Goal: Task Accomplishment & Management: Manage account settings

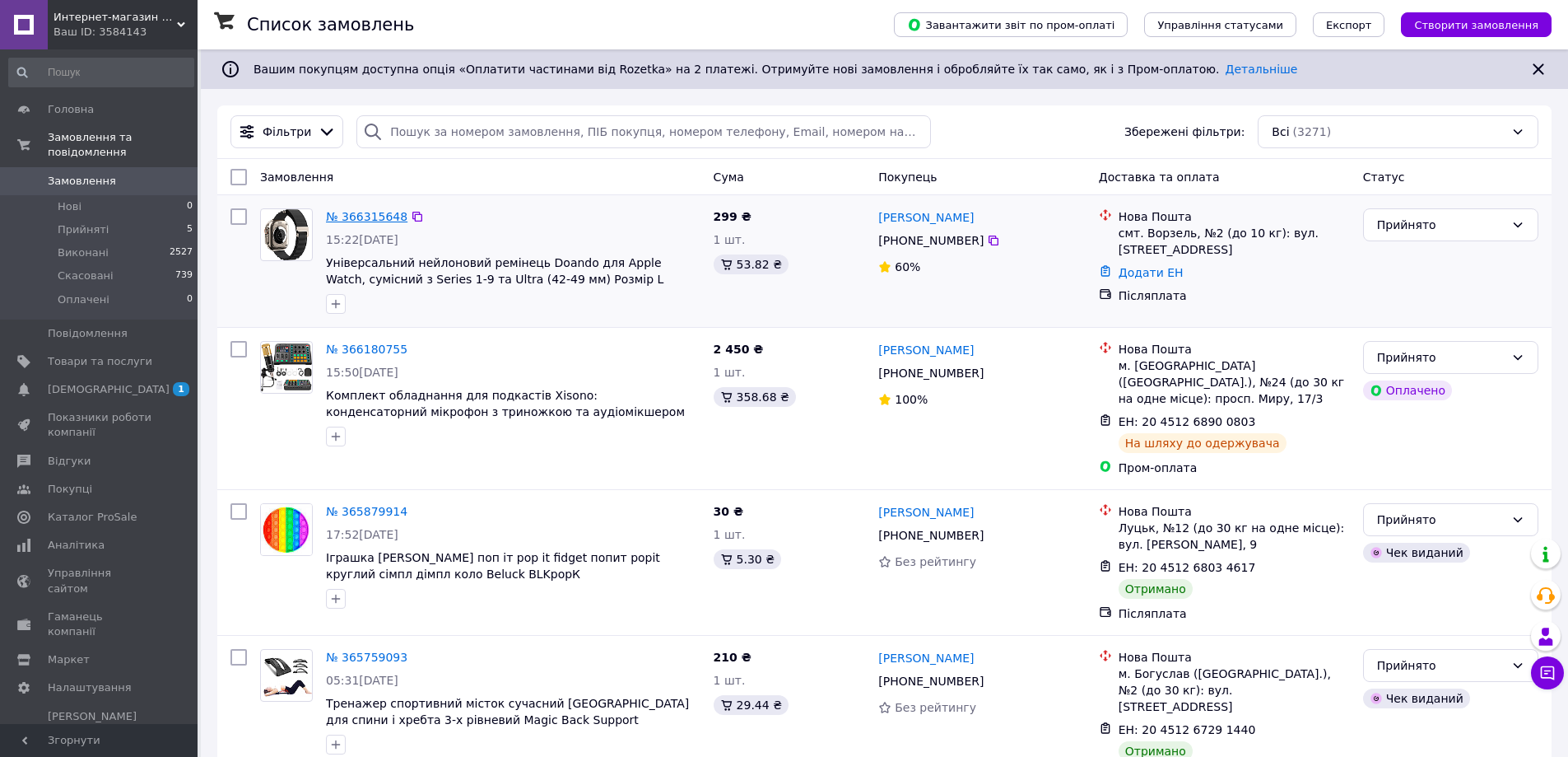
click at [357, 218] on link "№ 366315648" at bounding box center [366, 217] width 82 height 13
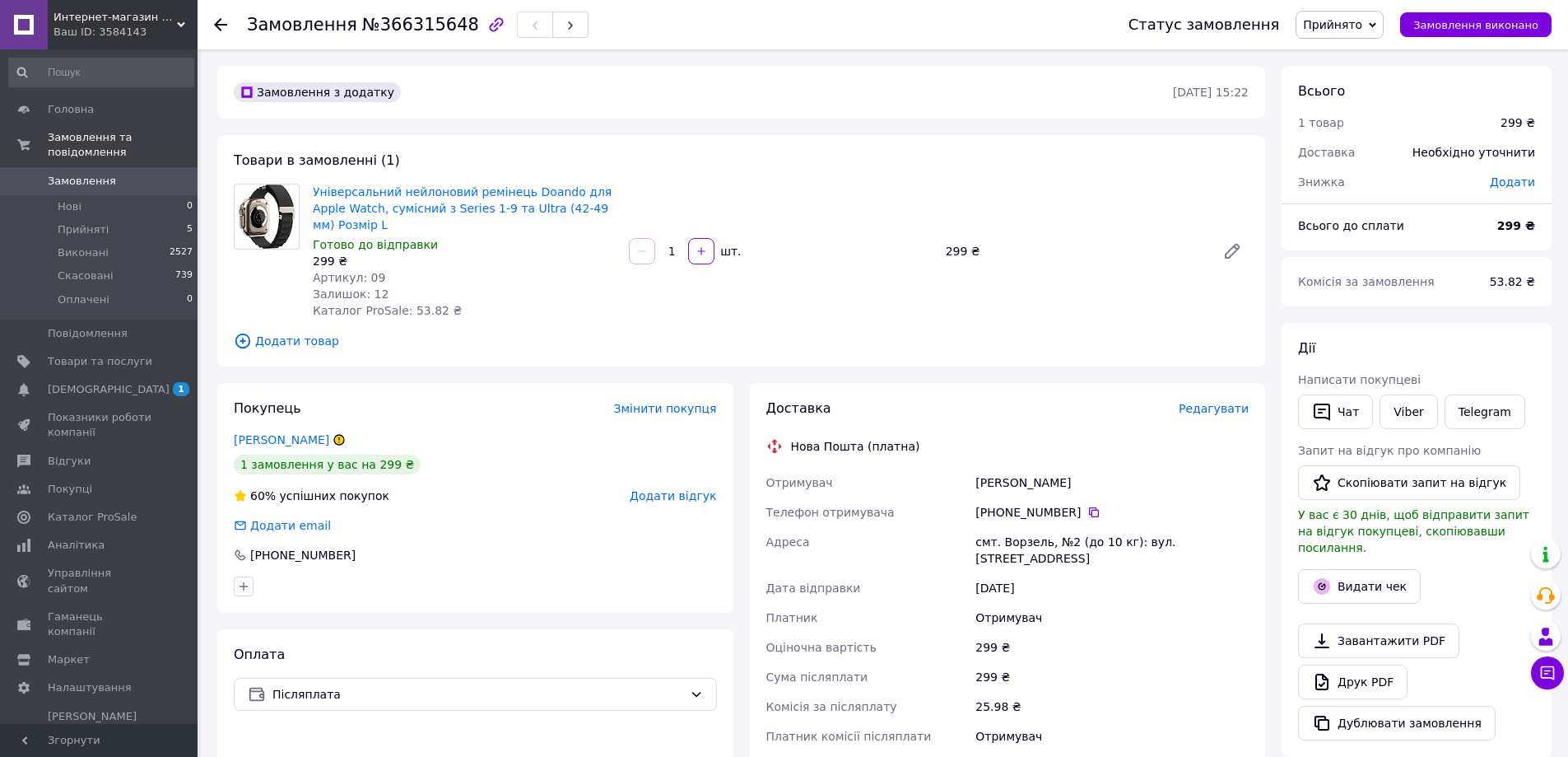
click at [340, 435] on icon at bounding box center [339, 440] width 10 height 10
click at [336, 435] on icon at bounding box center [339, 440] width 10 height 10
drag, startPoint x: 311, startPoint y: 189, endPoint x: 619, endPoint y: 203, distance: 308.3
click at [619, 203] on div "Універсальний нейлоновий ремінець Doando для Apple Watch, сумісний з Series 1-9…" at bounding box center [464, 251] width 316 height 142
copy link "Універсальний нейлоновий ремінець Doando для Apple Watch, сумісний з Series 1-9…"
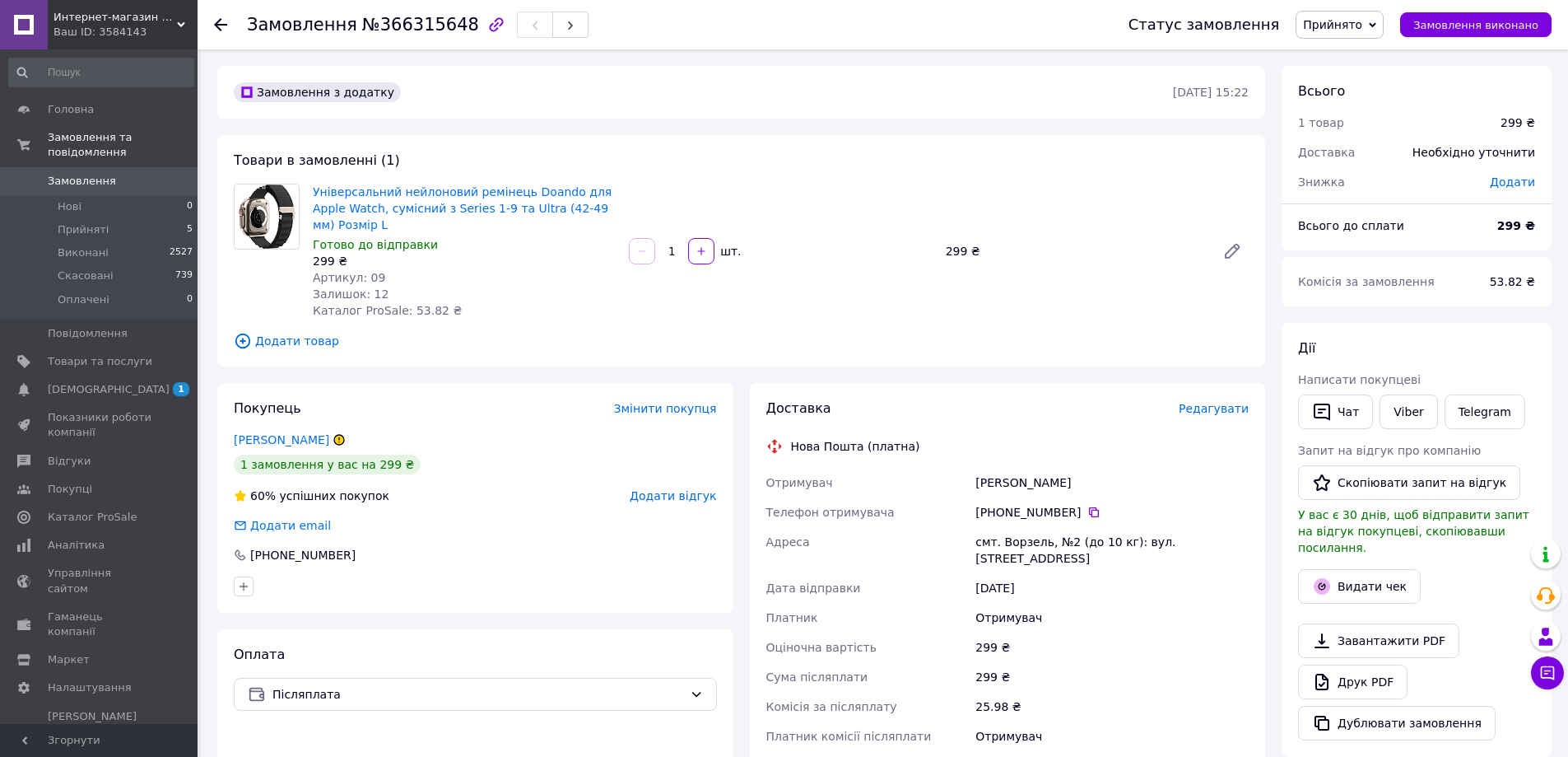
click at [1034, 504] on div "[PHONE_NUMBER]" at bounding box center [1112, 512] width 273 height 16
click at [1033, 504] on div "[PHONE_NUMBER]" at bounding box center [1112, 512] width 273 height 16
copy div "[PHONE_NUMBER]"
click at [1002, 477] on div "[PERSON_NAME]" at bounding box center [1112, 483] width 280 height 30
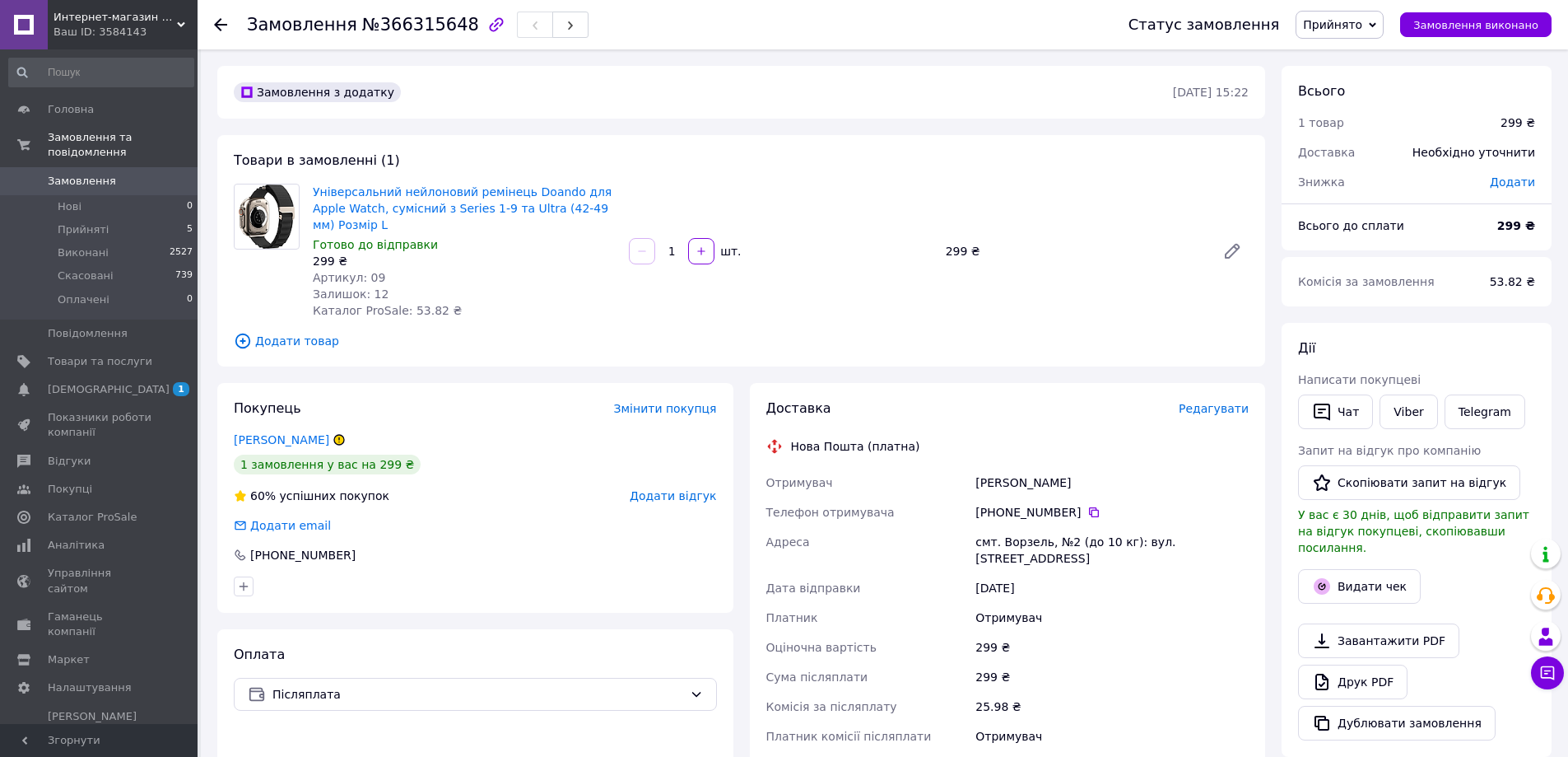
click at [1001, 468] on div "[PERSON_NAME]" at bounding box center [1112, 483] width 280 height 30
copy div "[PERSON_NAME]"
click at [1057, 468] on div "[PERSON_NAME]" at bounding box center [1112, 483] width 280 height 30
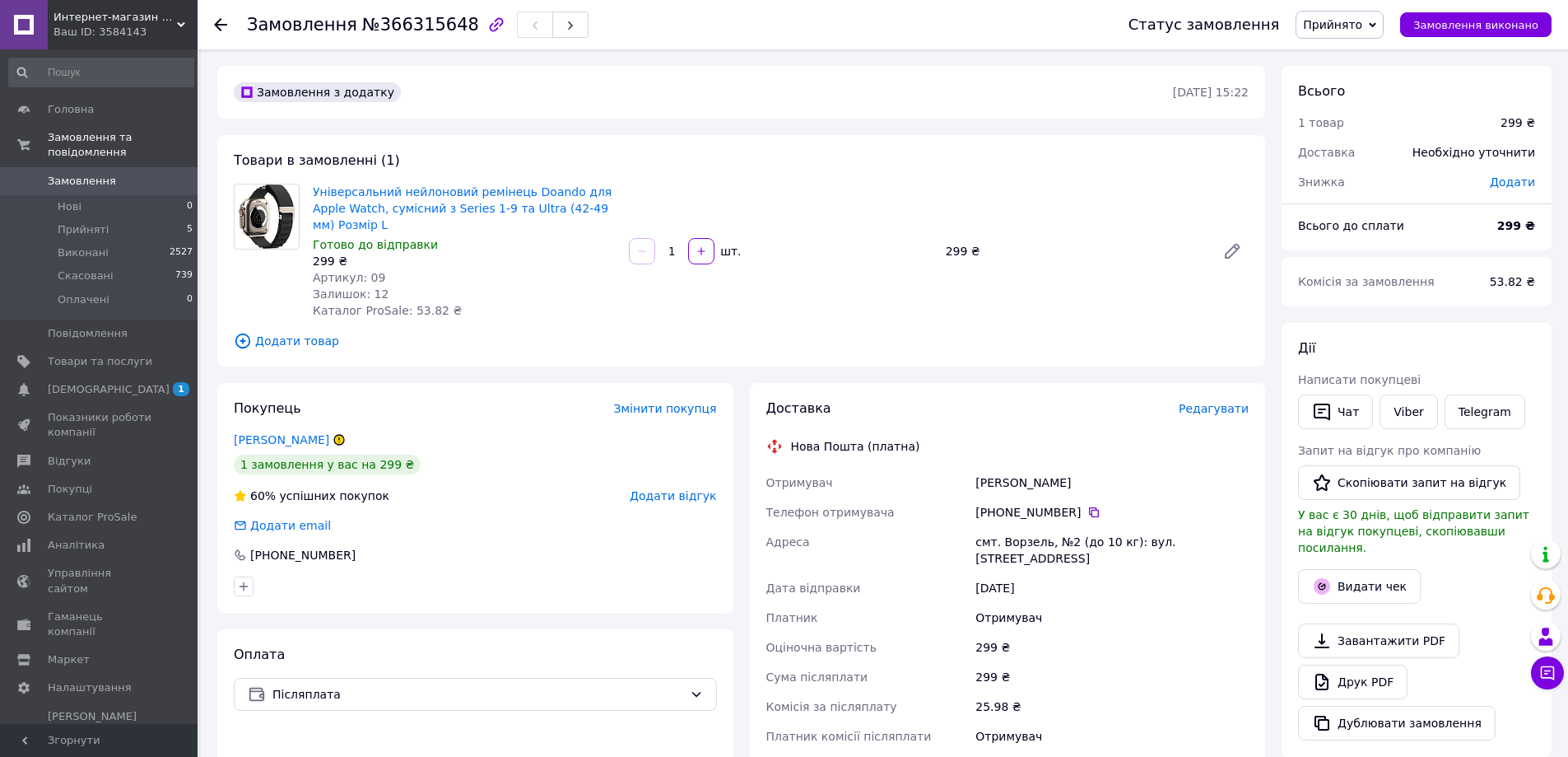
copy div "[PERSON_NAME]"
click at [114, 218] on li "Прийняті 5" at bounding box center [101, 230] width 203 height 23
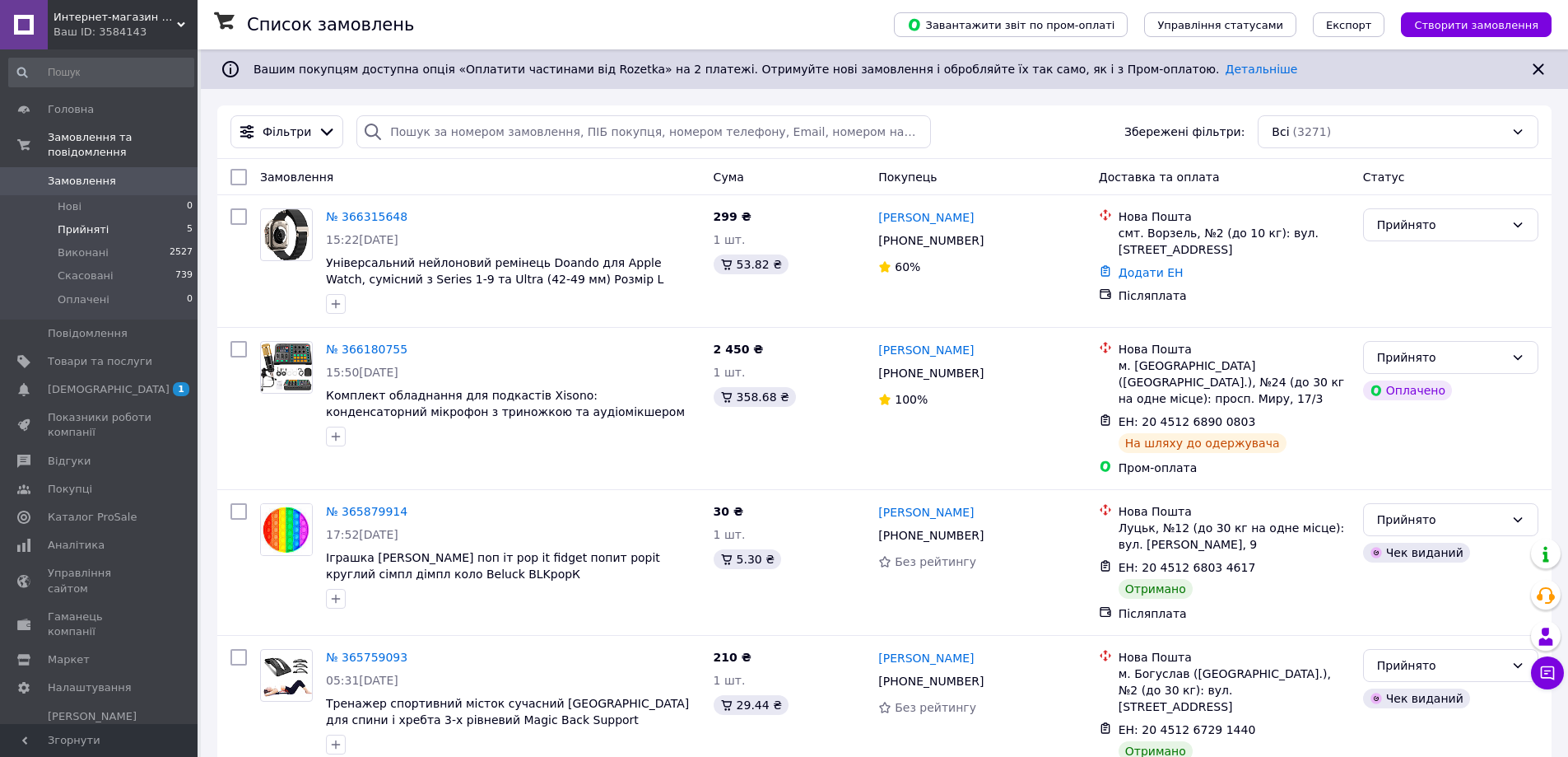
click at [119, 218] on li "Прийняті 5" at bounding box center [101, 230] width 203 height 23
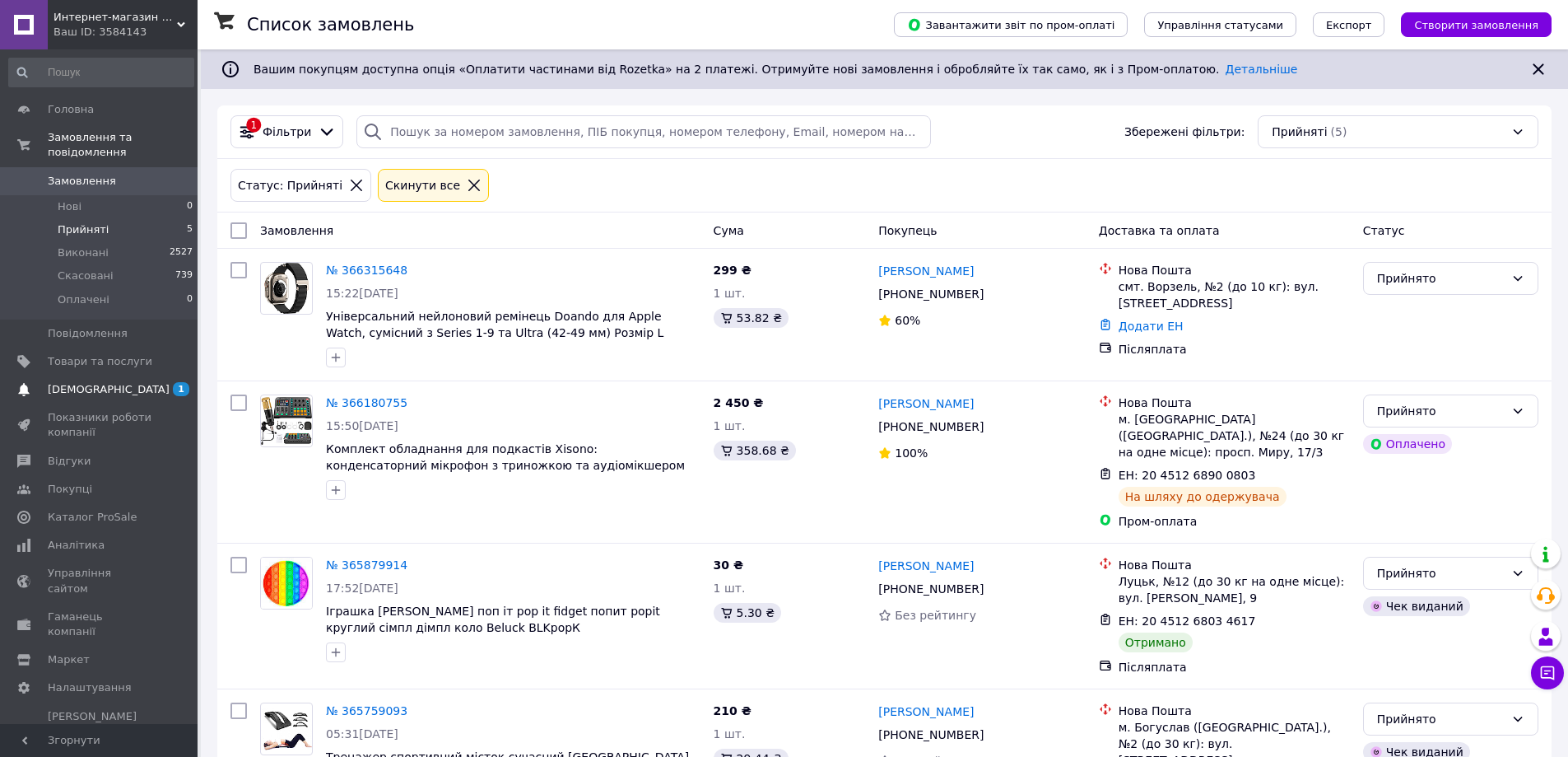
click at [145, 382] on span "[DEMOGRAPHIC_DATA]" at bounding box center [100, 390] width 105 height 15
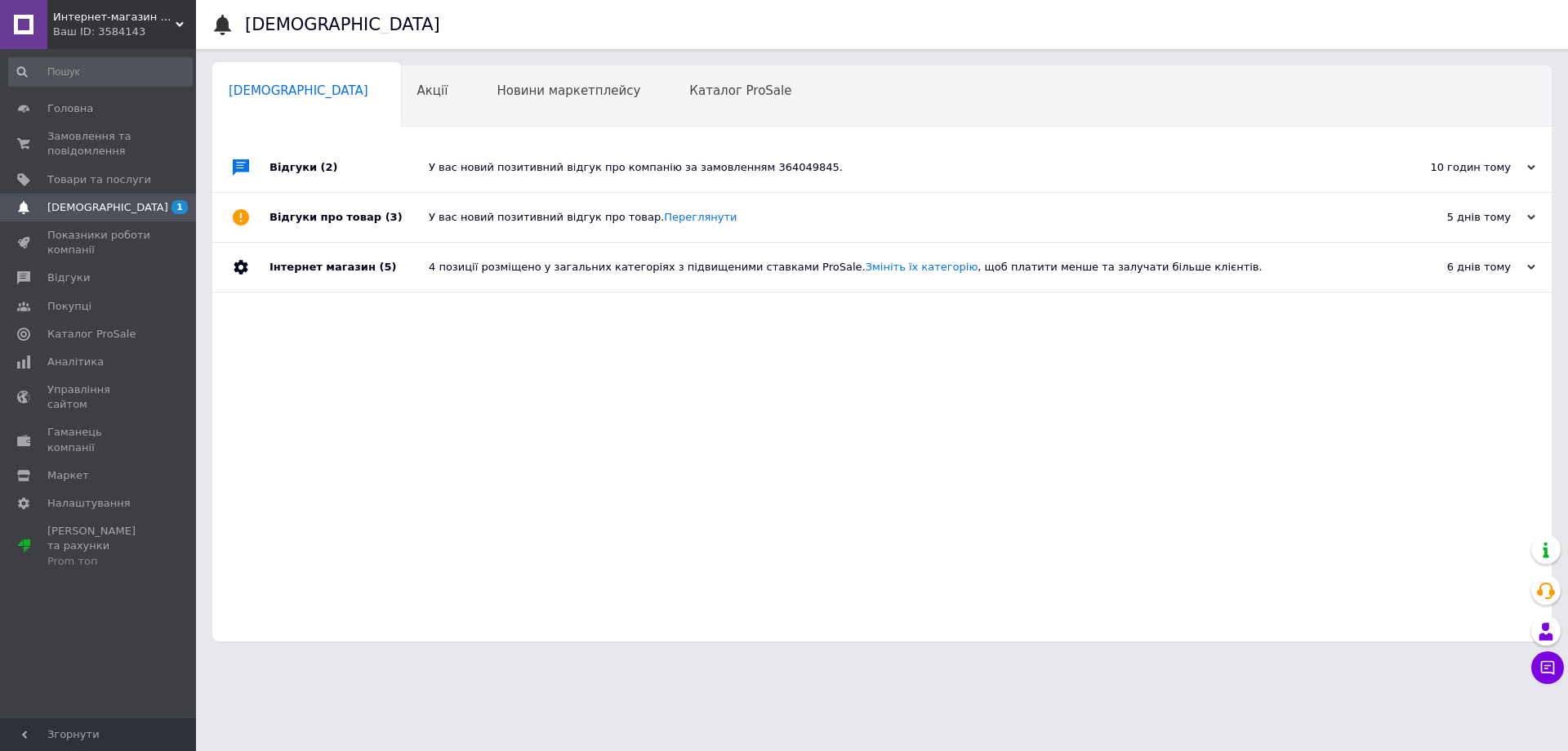
click at [610, 165] on div "У вас новий позитивний відгук про компанію за замовленням 364049845." at bounding box center [900, 168] width 943 height 15
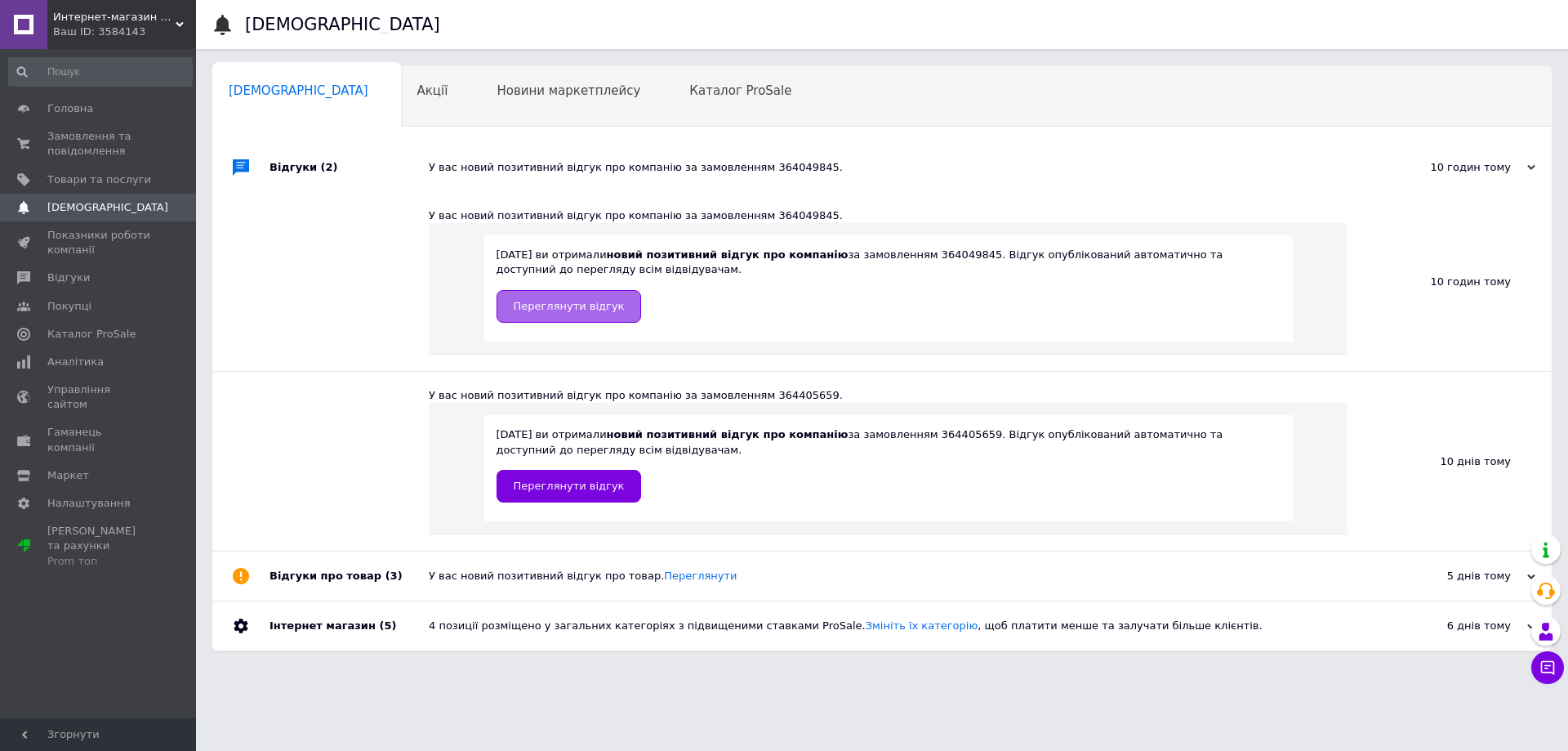
click at [558, 307] on span "Переглянути відгук" at bounding box center [570, 306] width 111 height 12
click at [88, 170] on link "Товари та послуги" at bounding box center [101, 180] width 201 height 28
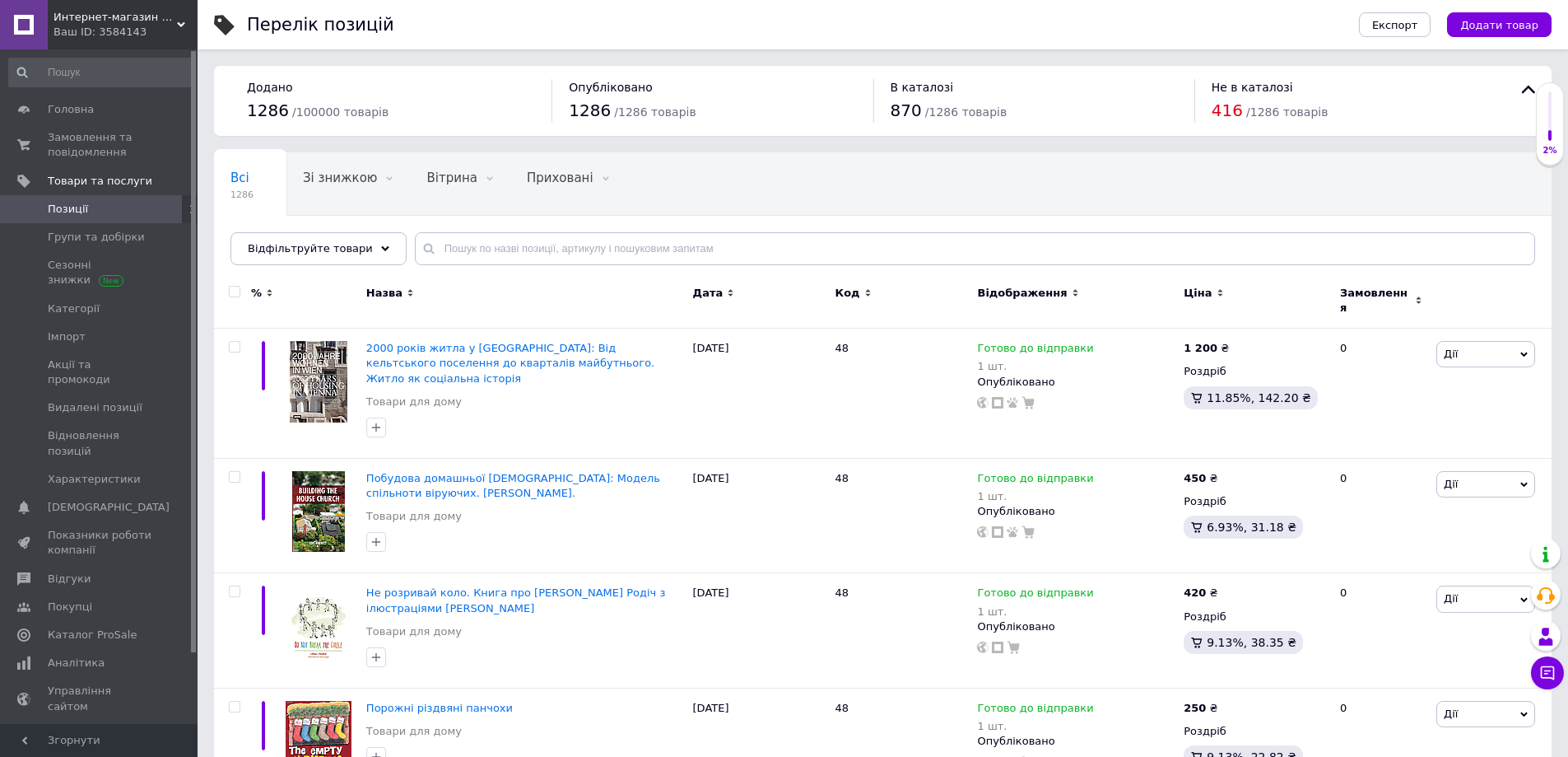
click at [114, 33] on div "Ваш ID: 3584143" at bounding box center [125, 32] width 144 height 15
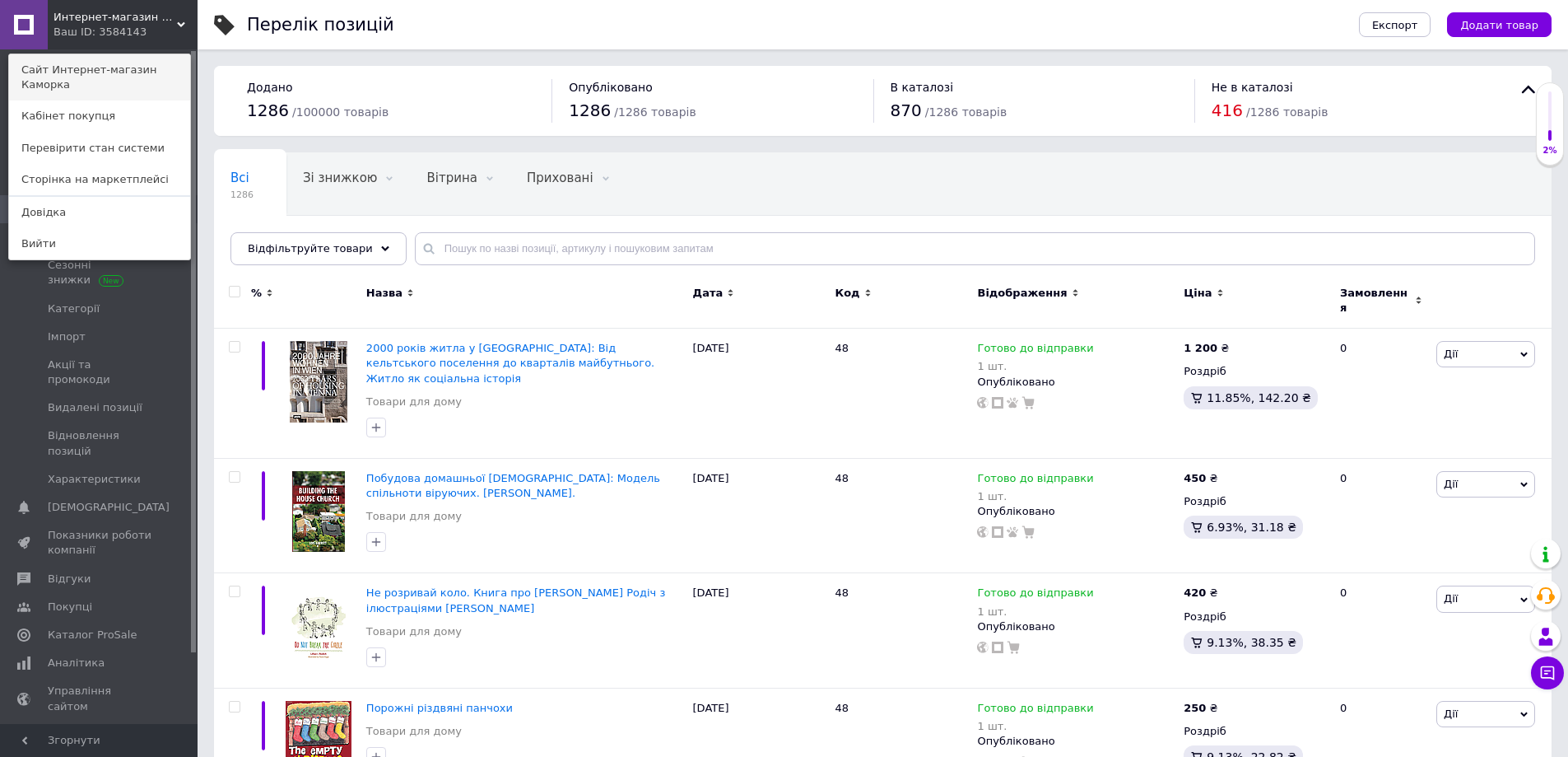
click at [103, 65] on link "Сайт Интернет-магазин Каморка" at bounding box center [100, 77] width 181 height 46
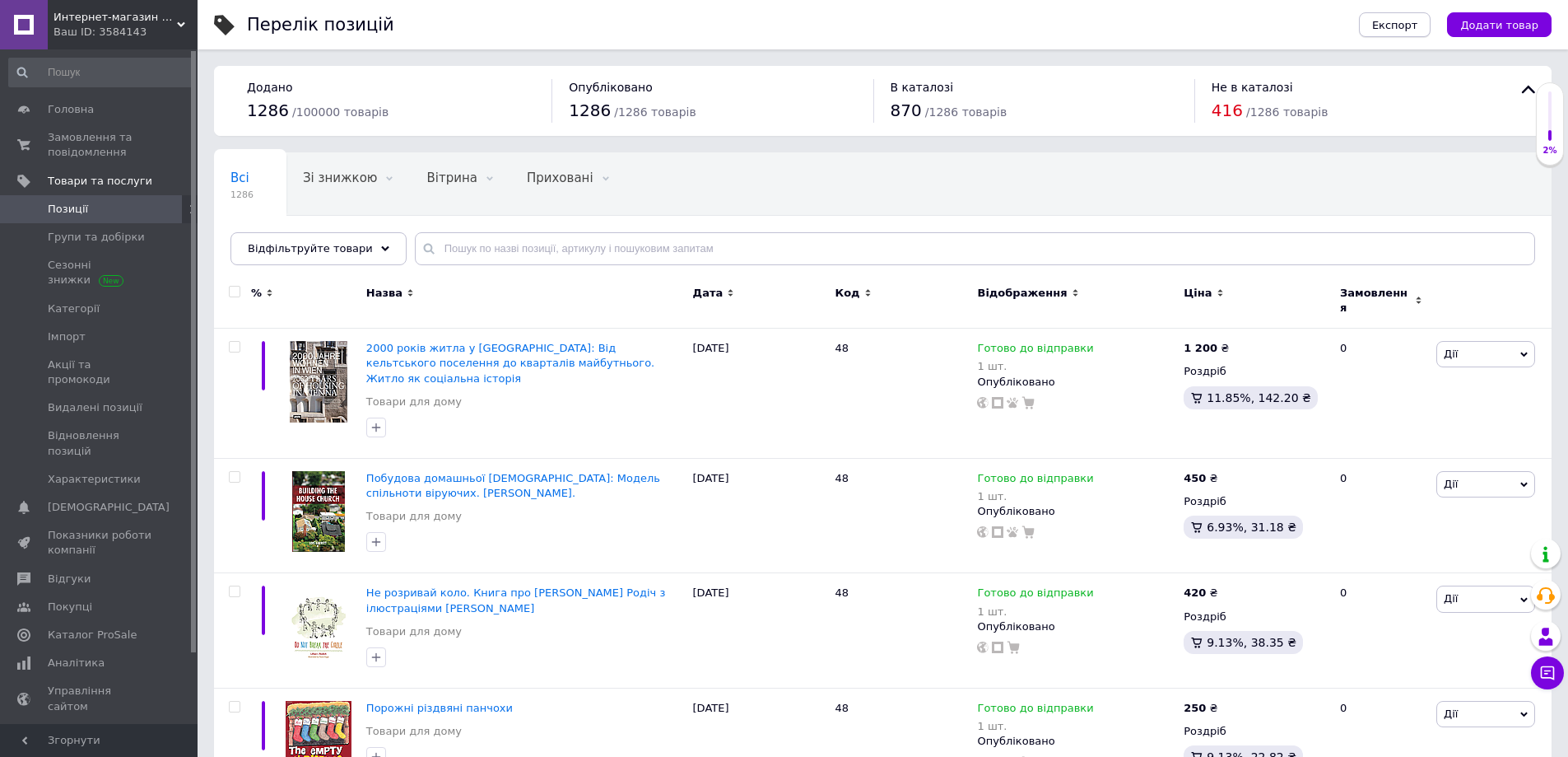
click at [1407, 24] on span "Експорт" at bounding box center [1395, 25] width 46 height 12
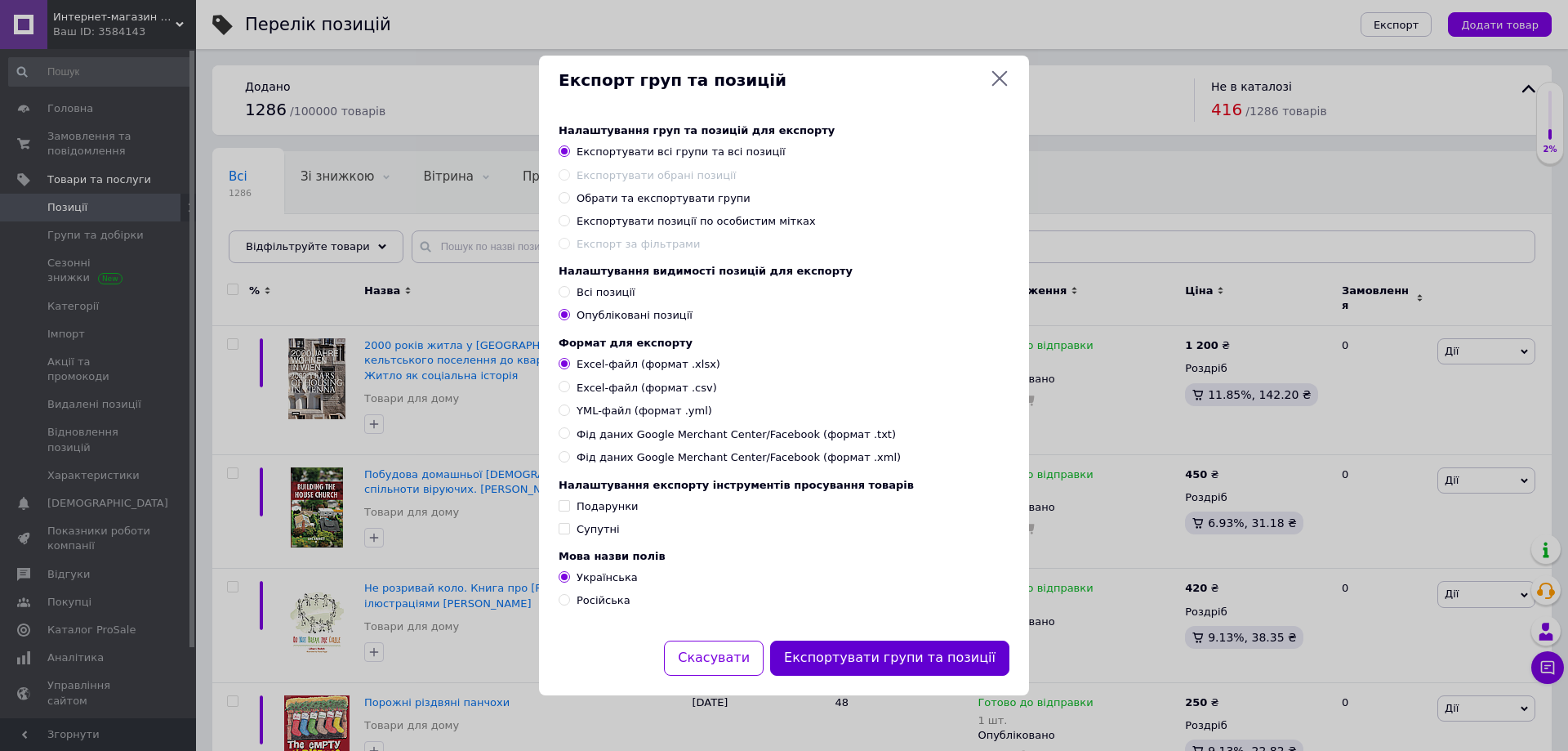
click at [864, 661] on button "Експортувати групи та позиції" at bounding box center [890, 658] width 239 height 35
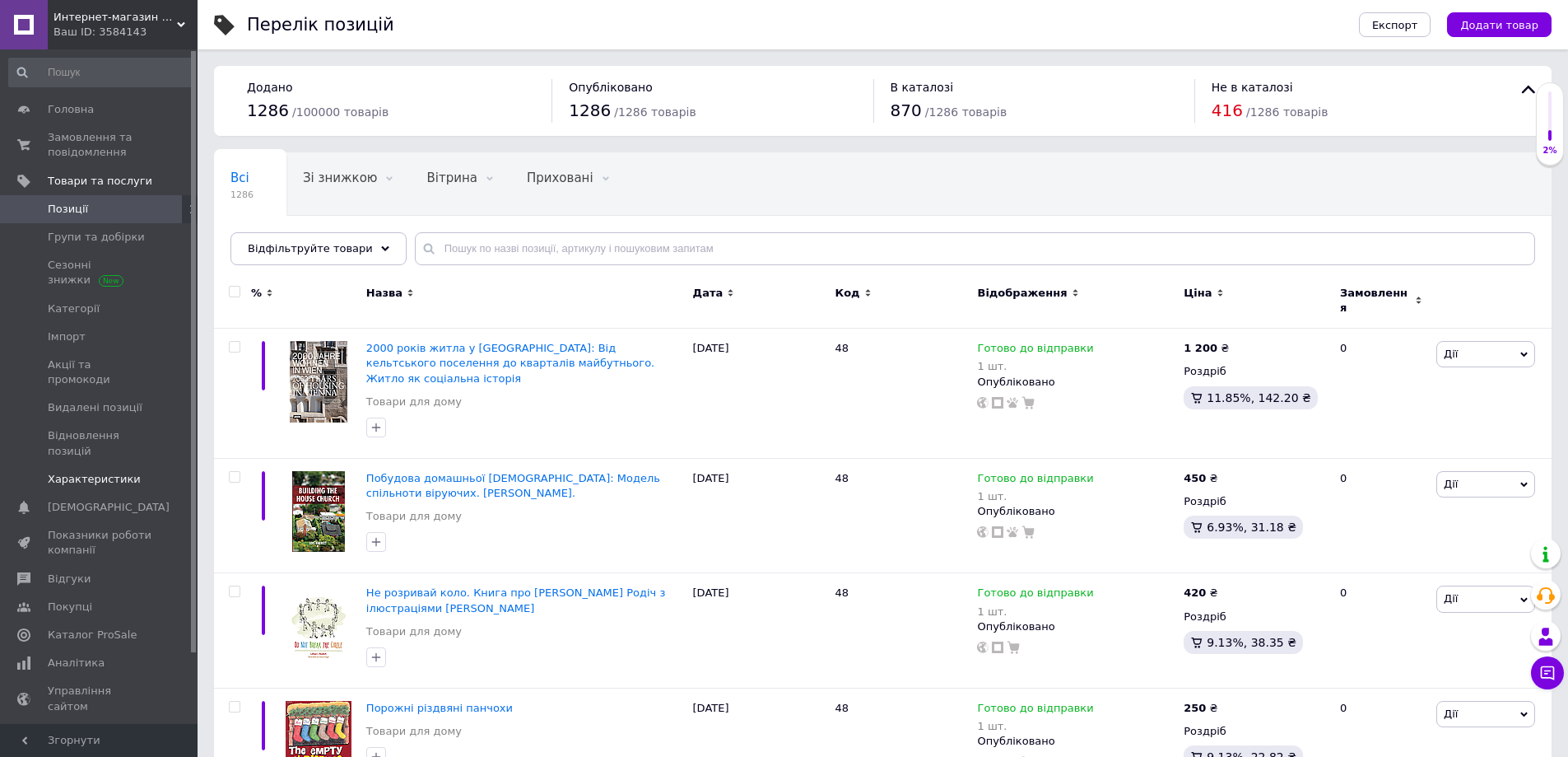
click at [99, 465] on link "Характеристики" at bounding box center [101, 479] width 203 height 28
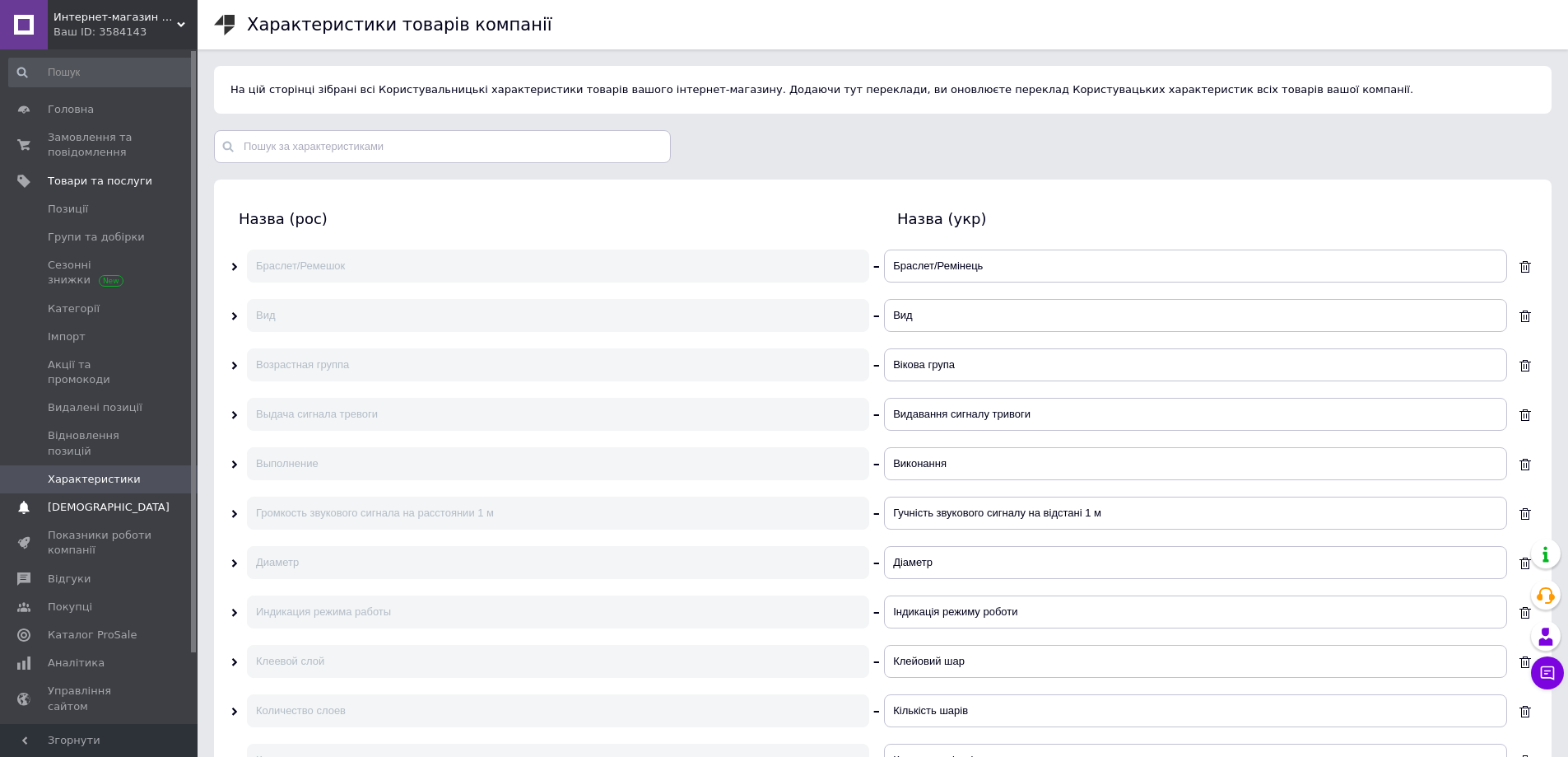
click at [105, 500] on span "[DEMOGRAPHIC_DATA]" at bounding box center [109, 507] width 122 height 15
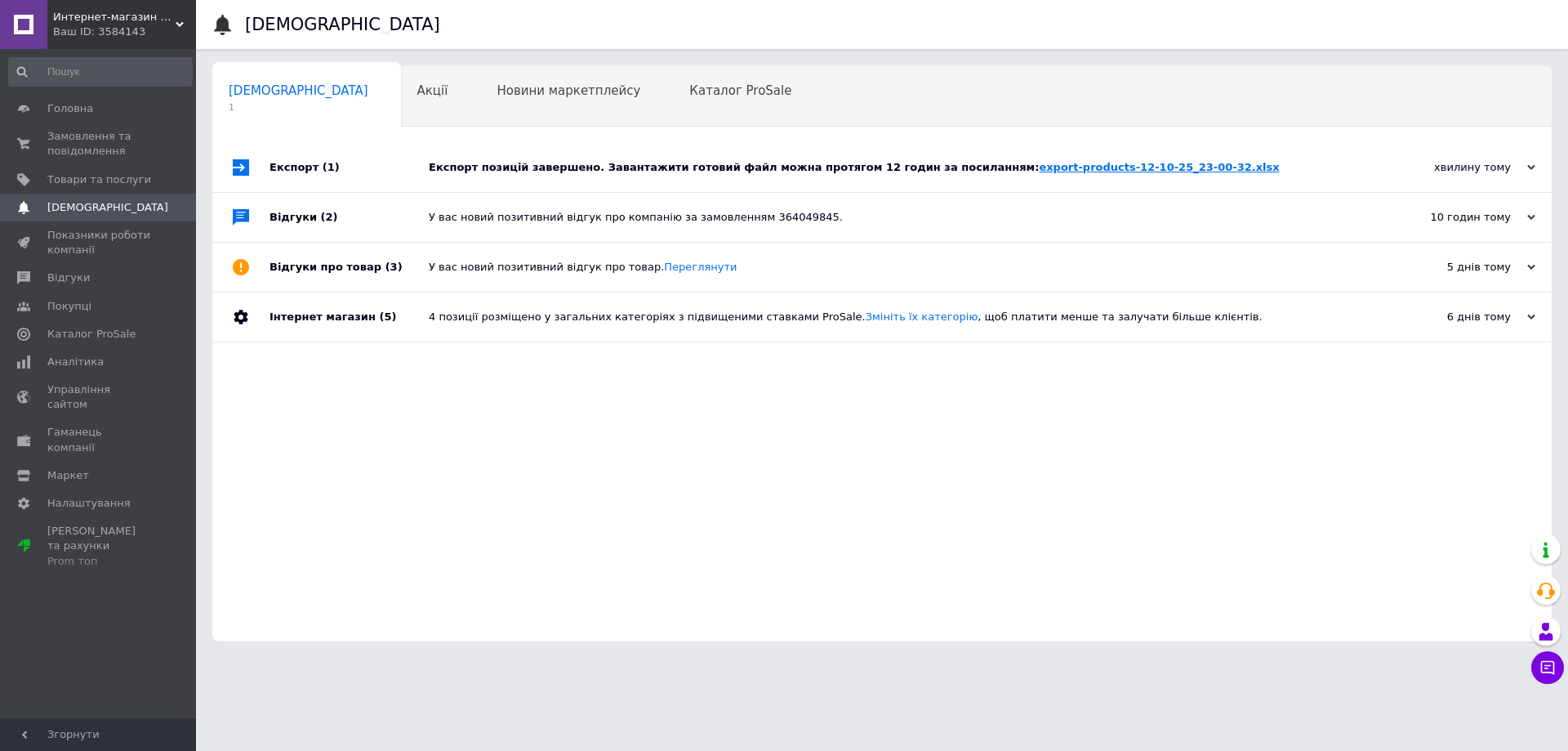
click at [1039, 168] on link "export-products-12-10-25_23-00-32.xlsx" at bounding box center [1159, 167] width 240 height 12
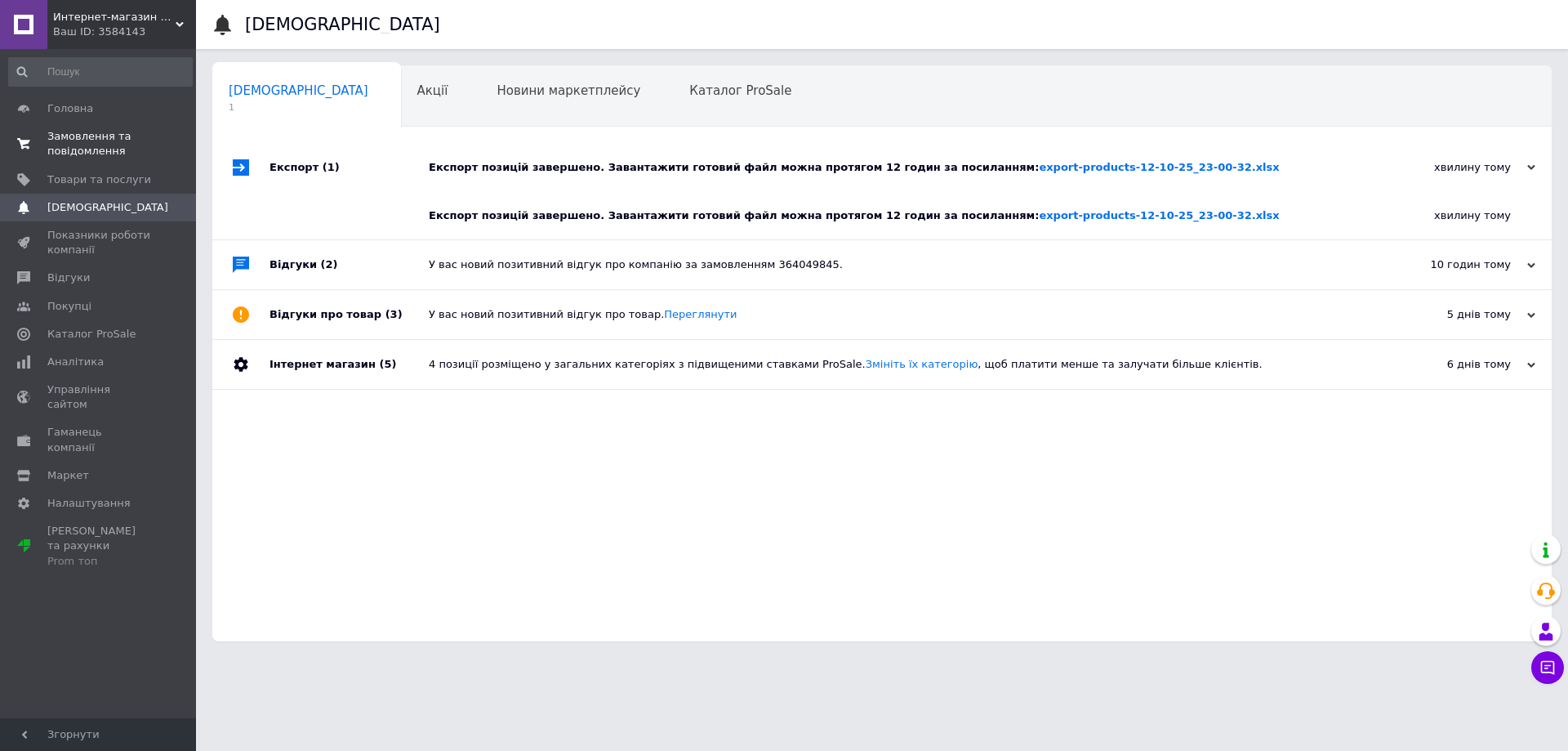
click at [100, 141] on span "Замовлення та повідомлення" at bounding box center [99, 144] width 104 height 29
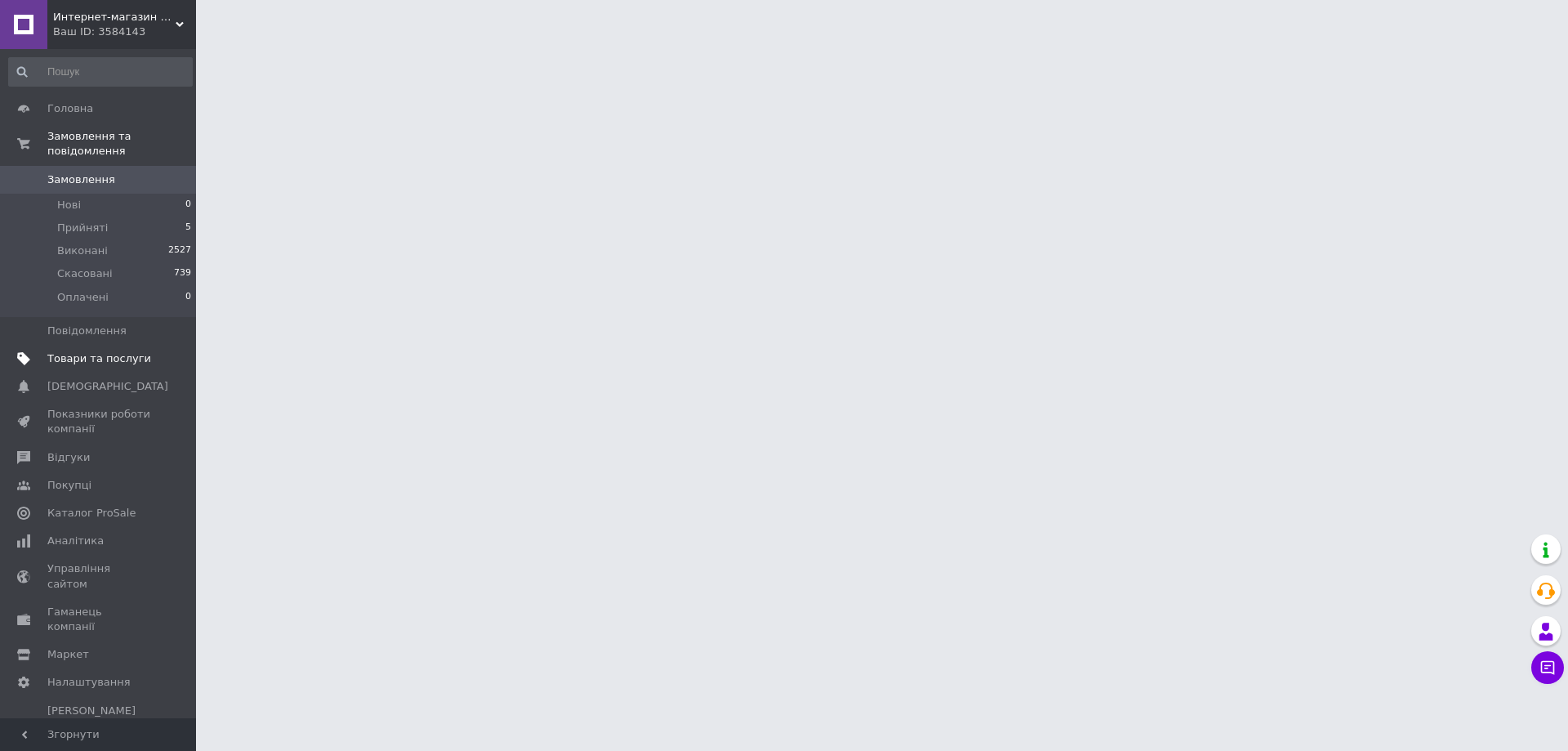
click at [77, 351] on span "Товари та послуги" at bounding box center [99, 359] width 104 height 15
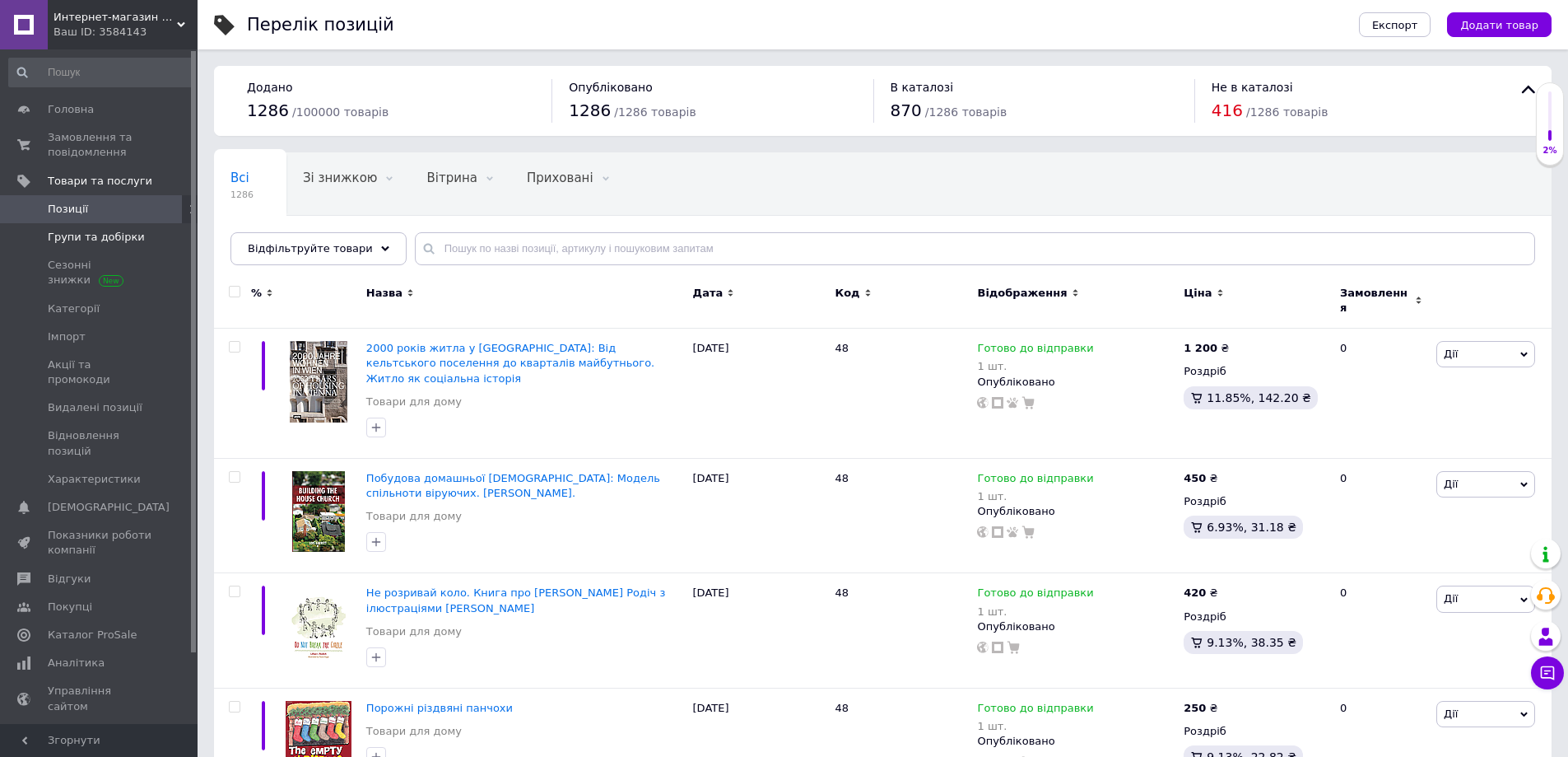
click at [117, 235] on span "Групи та добірки" at bounding box center [96, 237] width 97 height 15
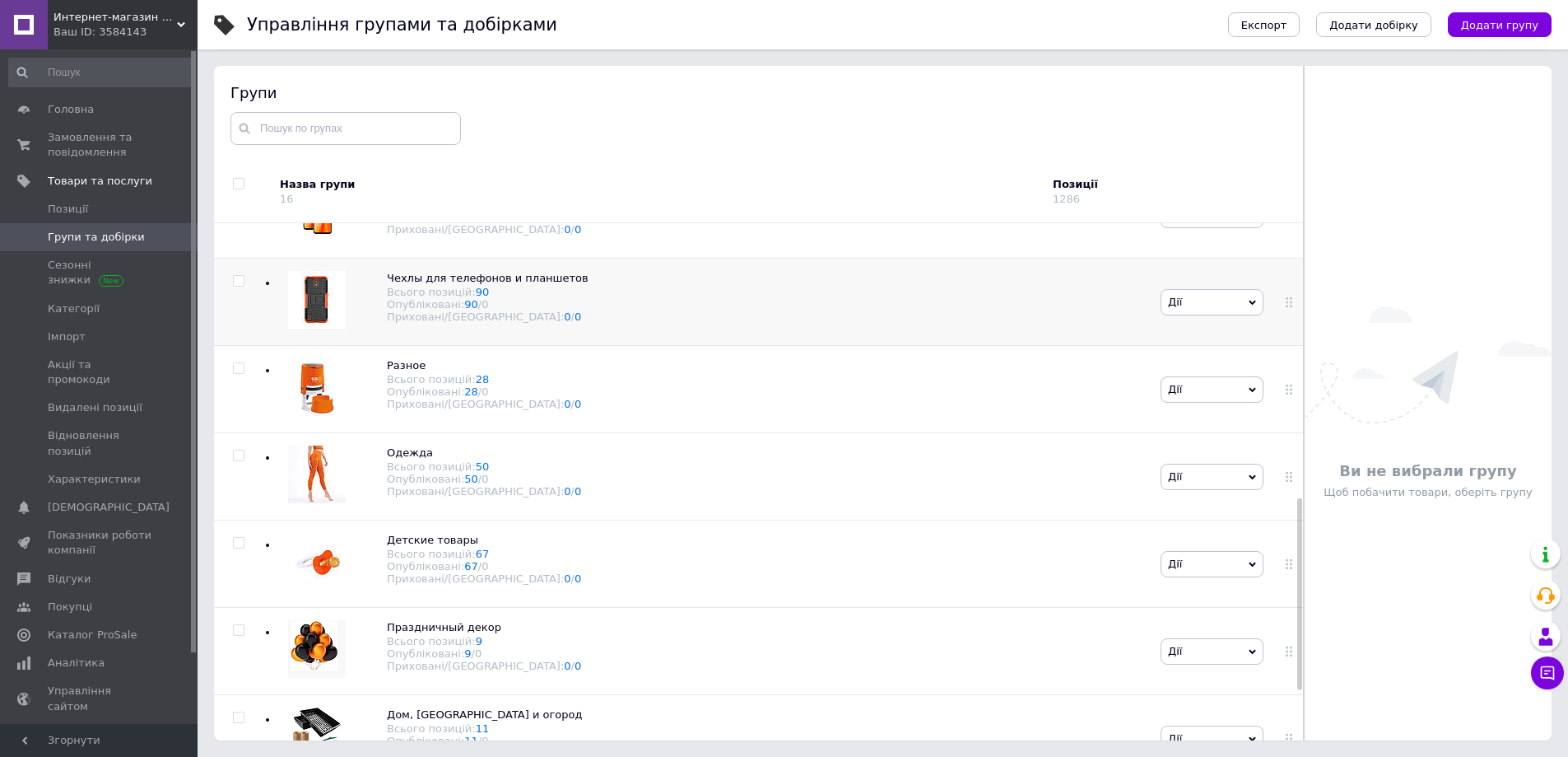
scroll to position [741, 0]
click at [1200, 306] on span "Дії" at bounding box center [1211, 301] width 103 height 26
click at [1204, 398] on li "Додати підгрупу" at bounding box center [1211, 417] width 101 height 38
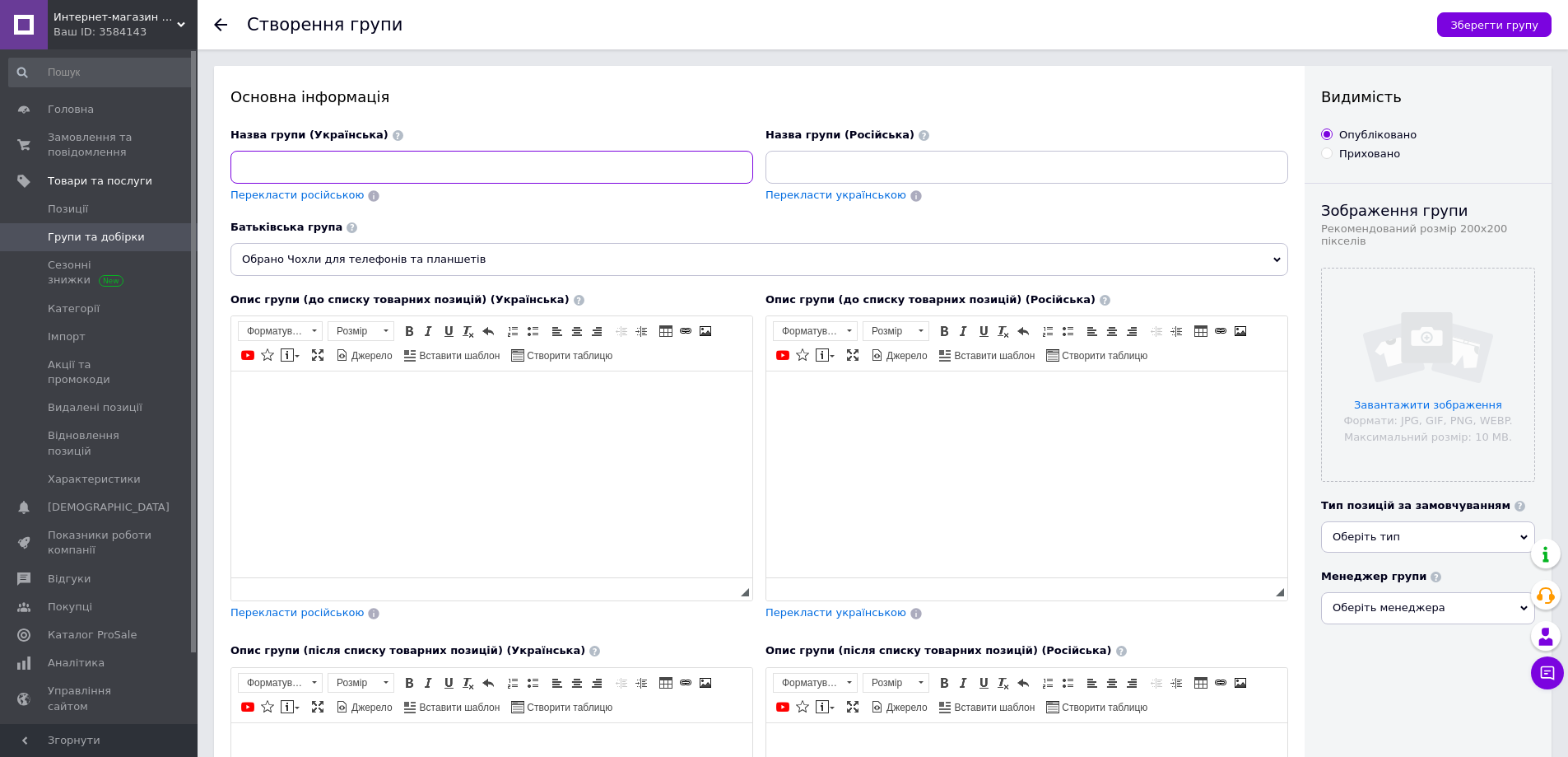
click at [493, 171] on input at bounding box center [492, 167] width 523 height 33
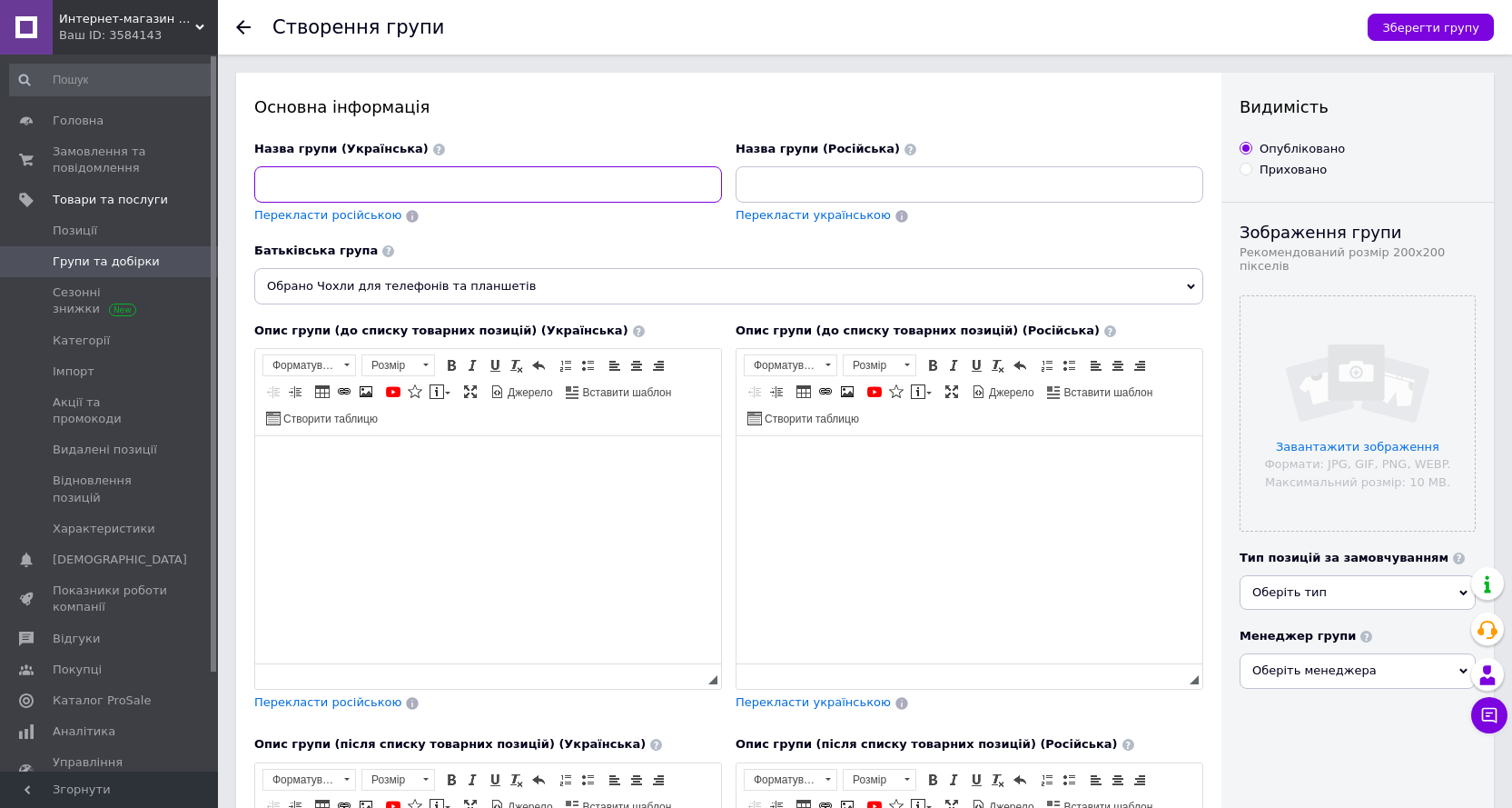
click at [508, 188] on input at bounding box center [488, 185] width 468 height 36
type input "Чохли"
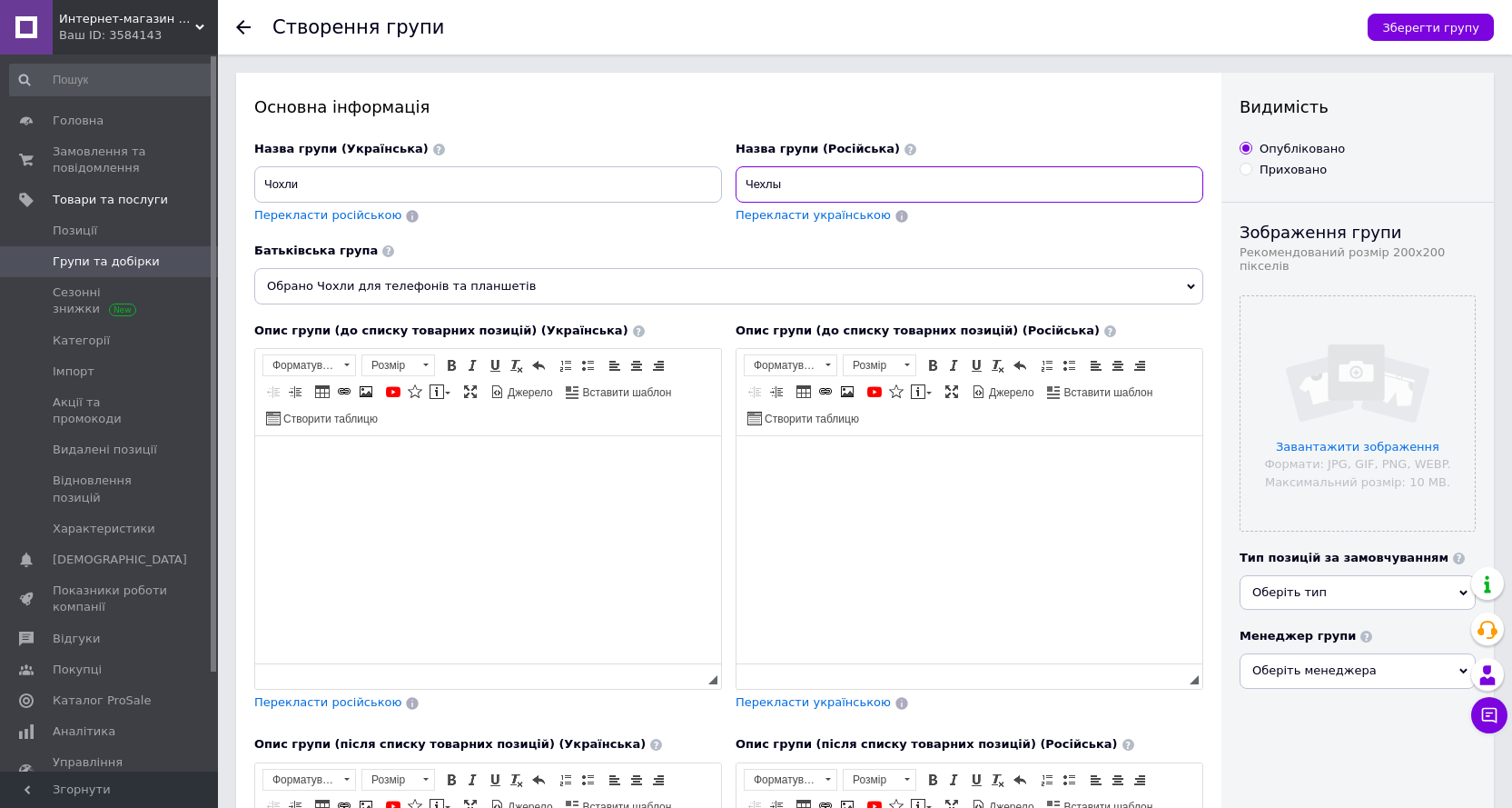
type input "Чехлы"
click at [1219, 422] on div "Основна інформація Назва групи (Українська) Чохли Перекласти російською Назва г…" at bounding box center [729, 619] width 985 height 1092
click at [1221, 419] on div "Видимість Опубліковано Приховано Зображення групи Рекомендований розмір 200х200…" at bounding box center [1358, 619] width 273 height 1092
click at [1369, 364] on input "file" at bounding box center [1358, 414] width 234 height 234
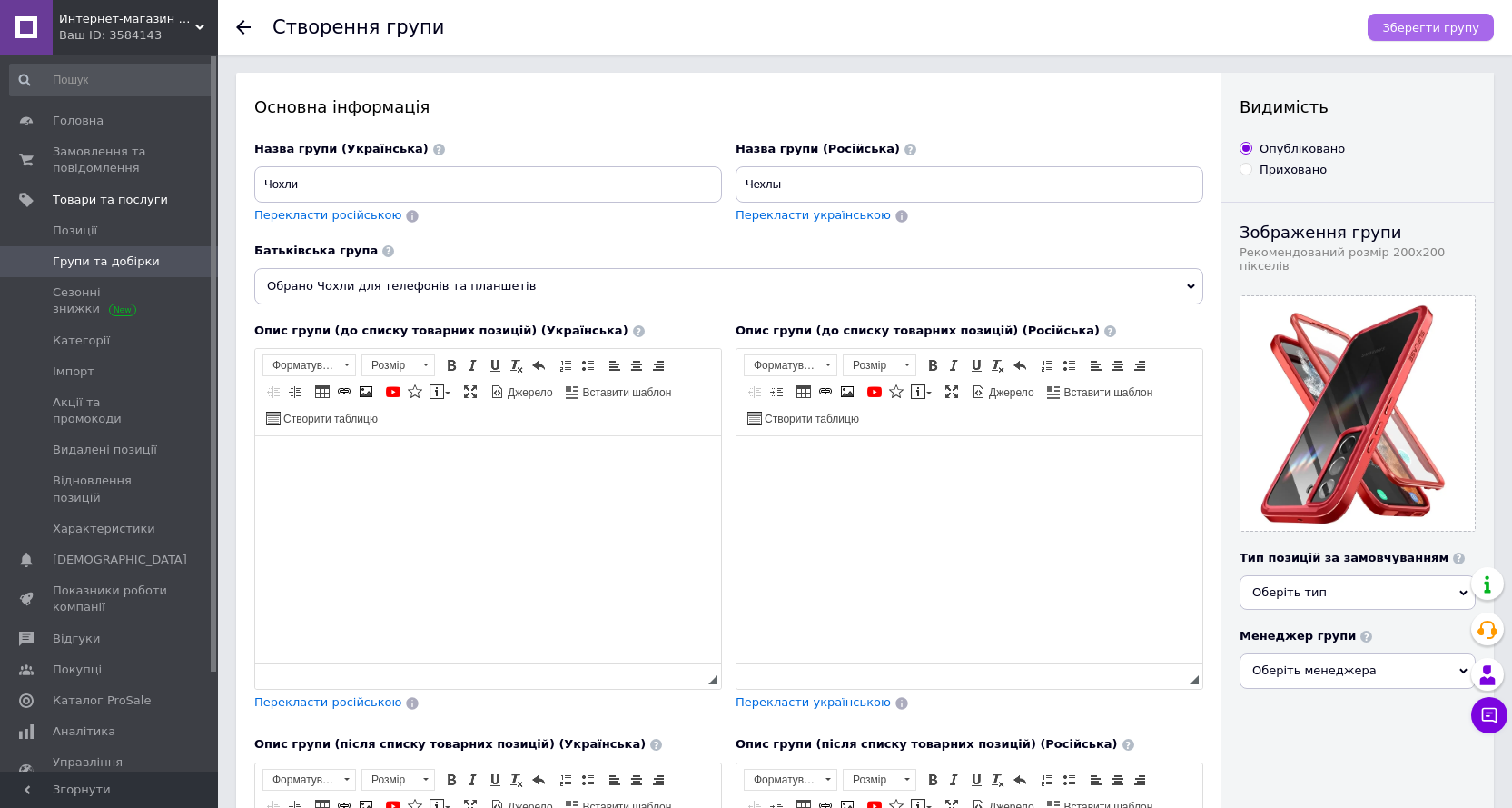
click at [1419, 26] on span "Зберегти групу" at bounding box center [1430, 27] width 97 height 14
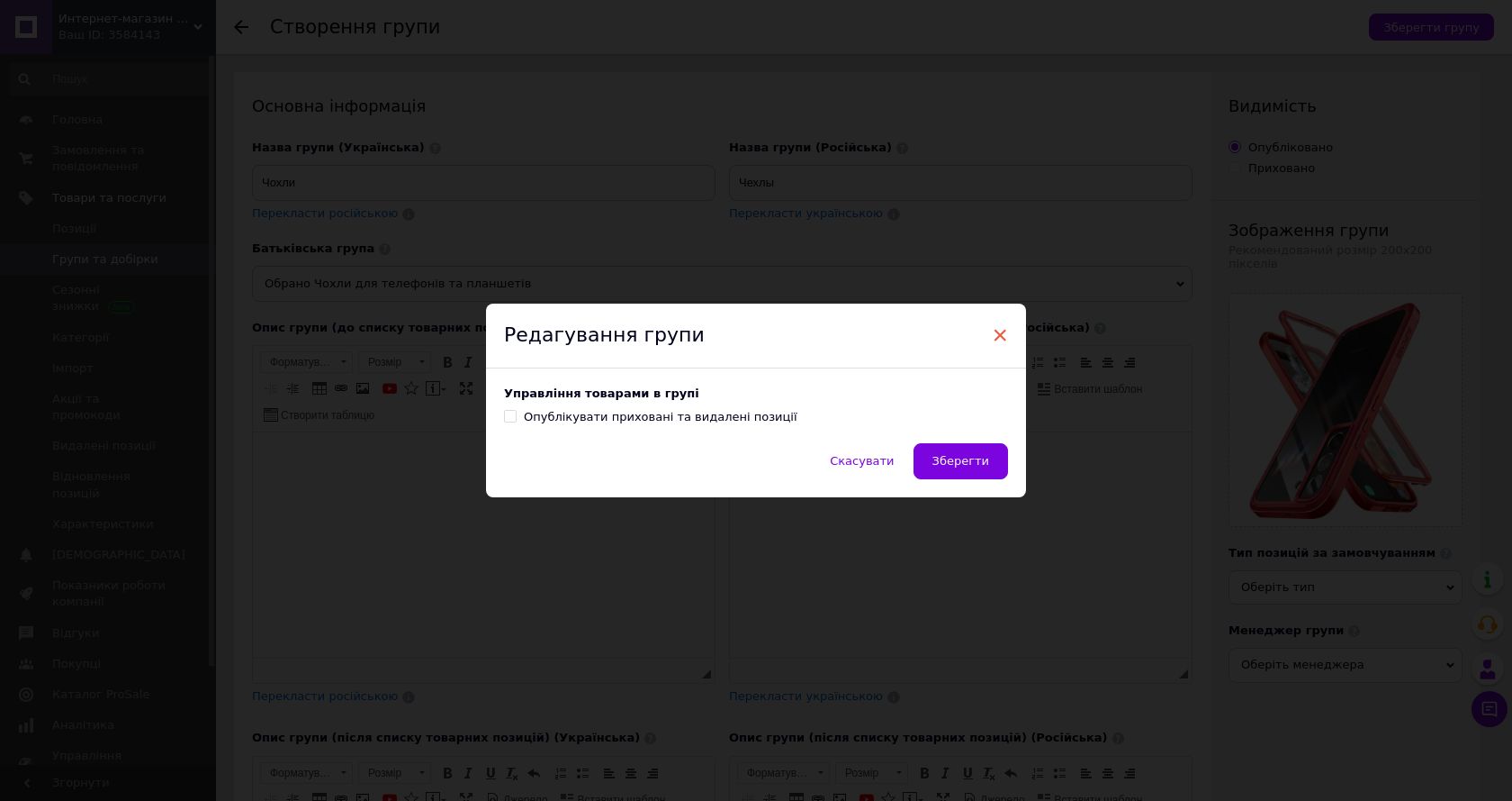
click at [993, 331] on span "×" at bounding box center [1000, 335] width 16 height 31
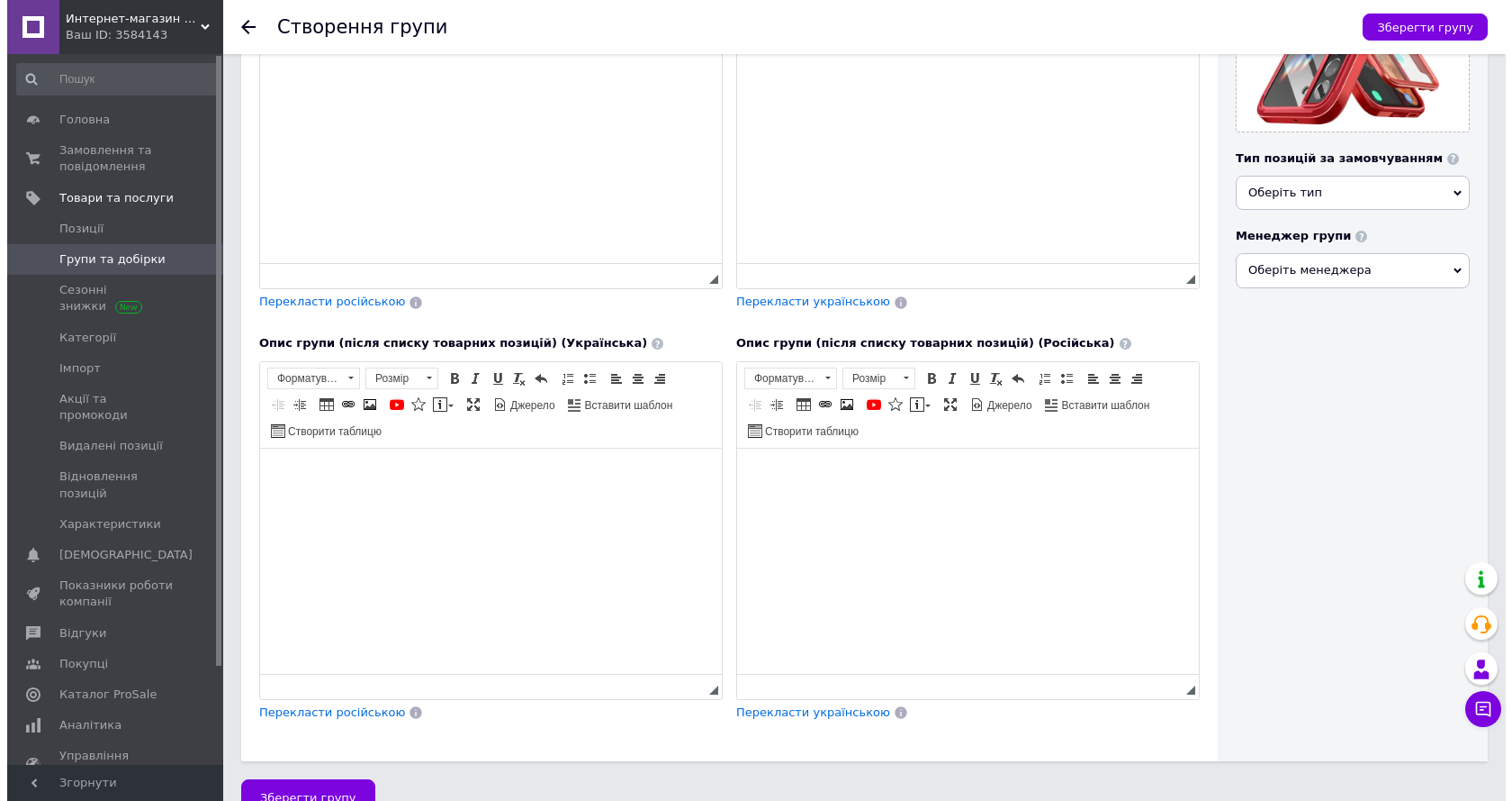
scroll to position [427, 0]
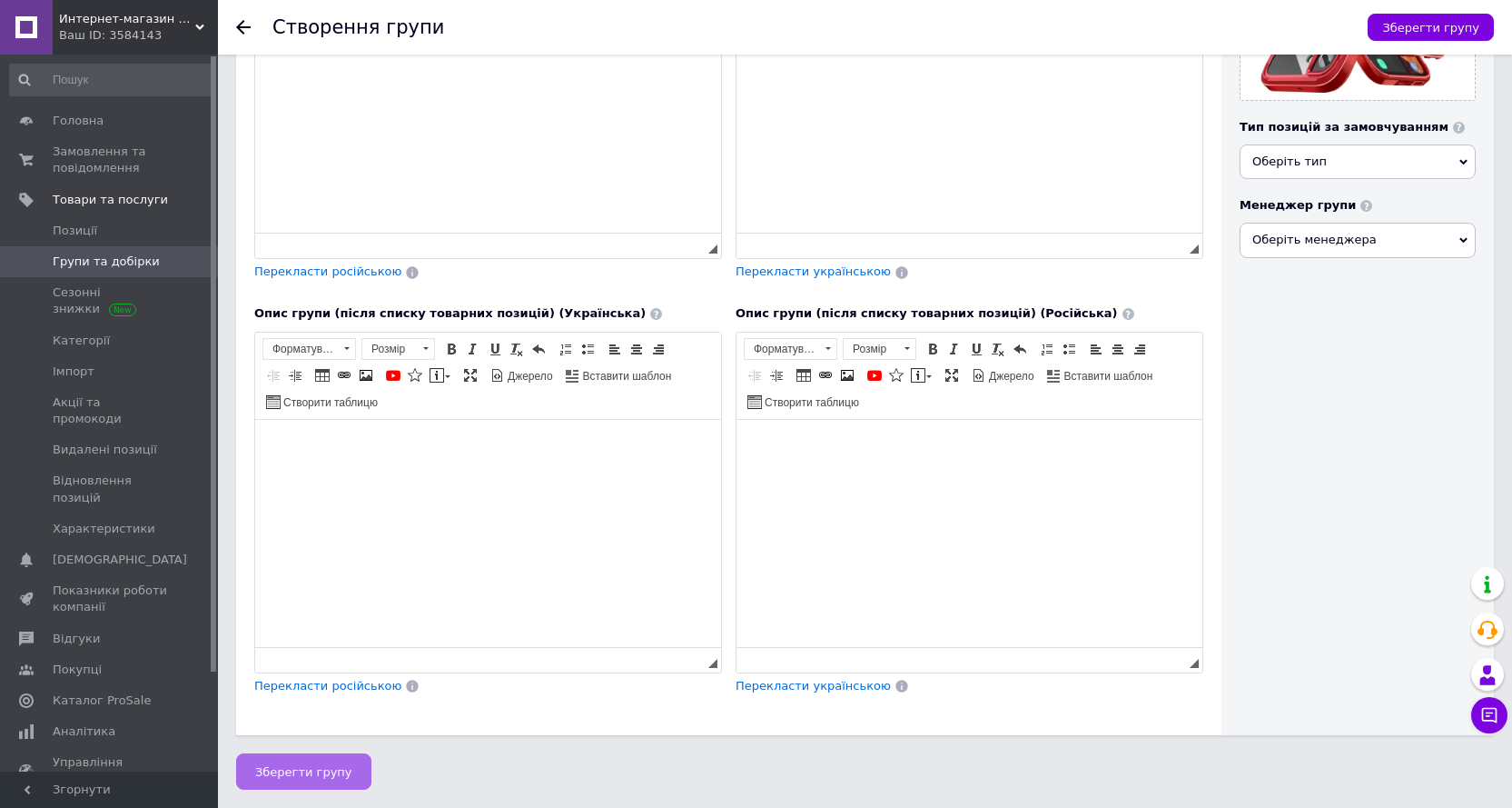
click at [309, 761] on button "Зберегти групу" at bounding box center [303, 772] width 135 height 36
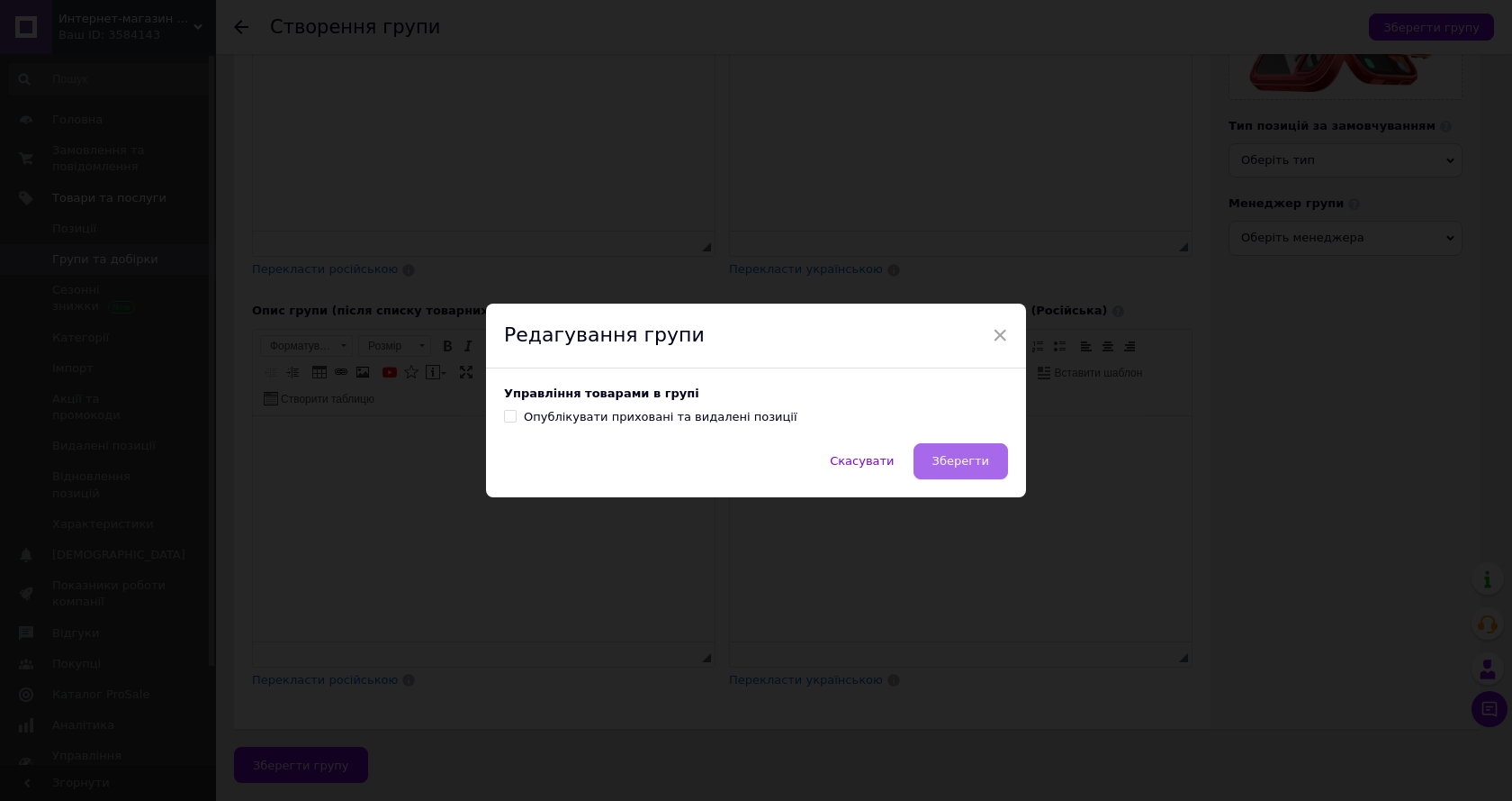
click at [962, 455] on span "Зберегти" at bounding box center [961, 460] width 57 height 14
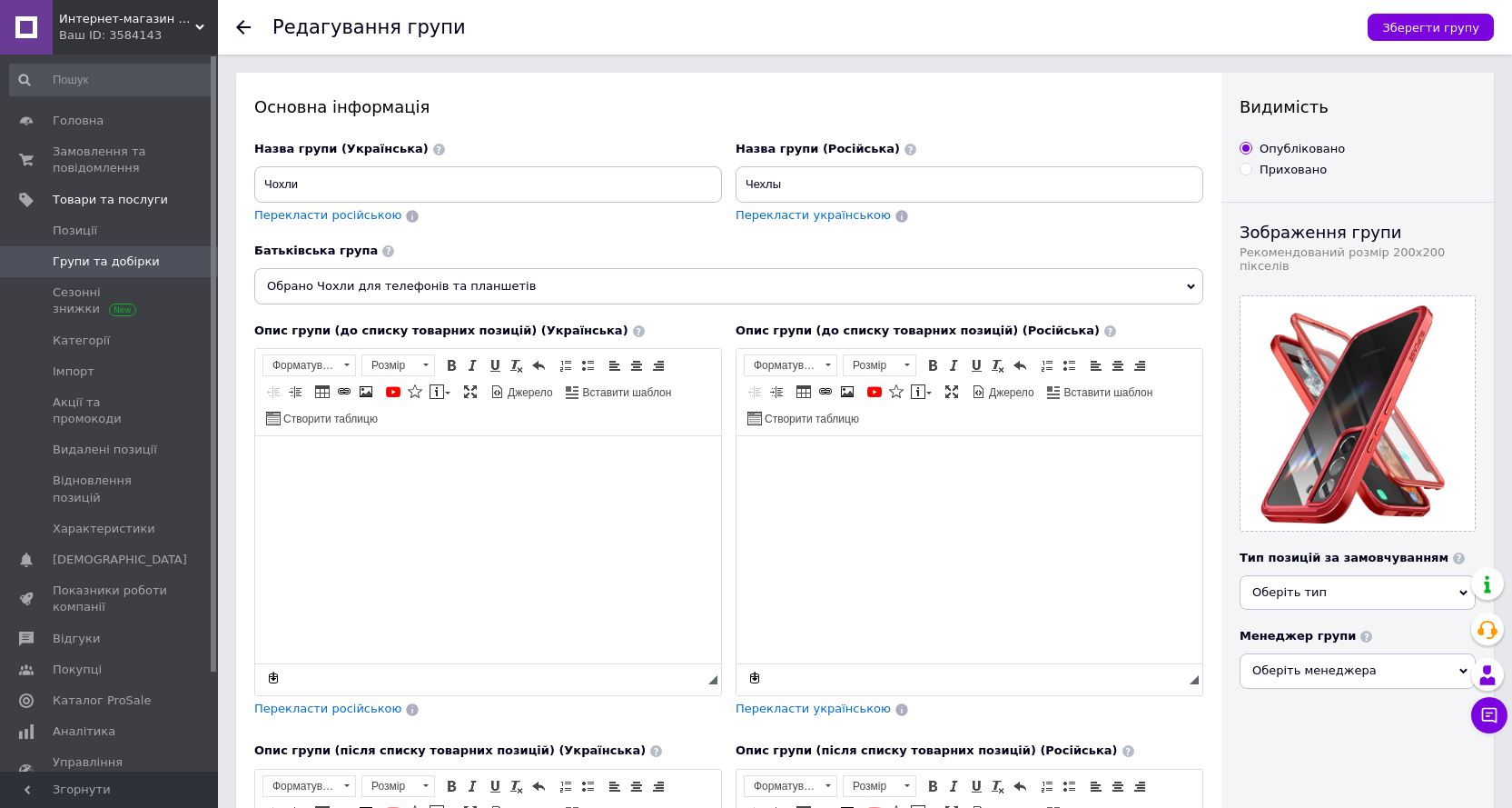
click at [251, 28] on div at bounding box center [254, 27] width 36 height 55
click at [244, 27] on use at bounding box center [244, 27] width 15 height 15
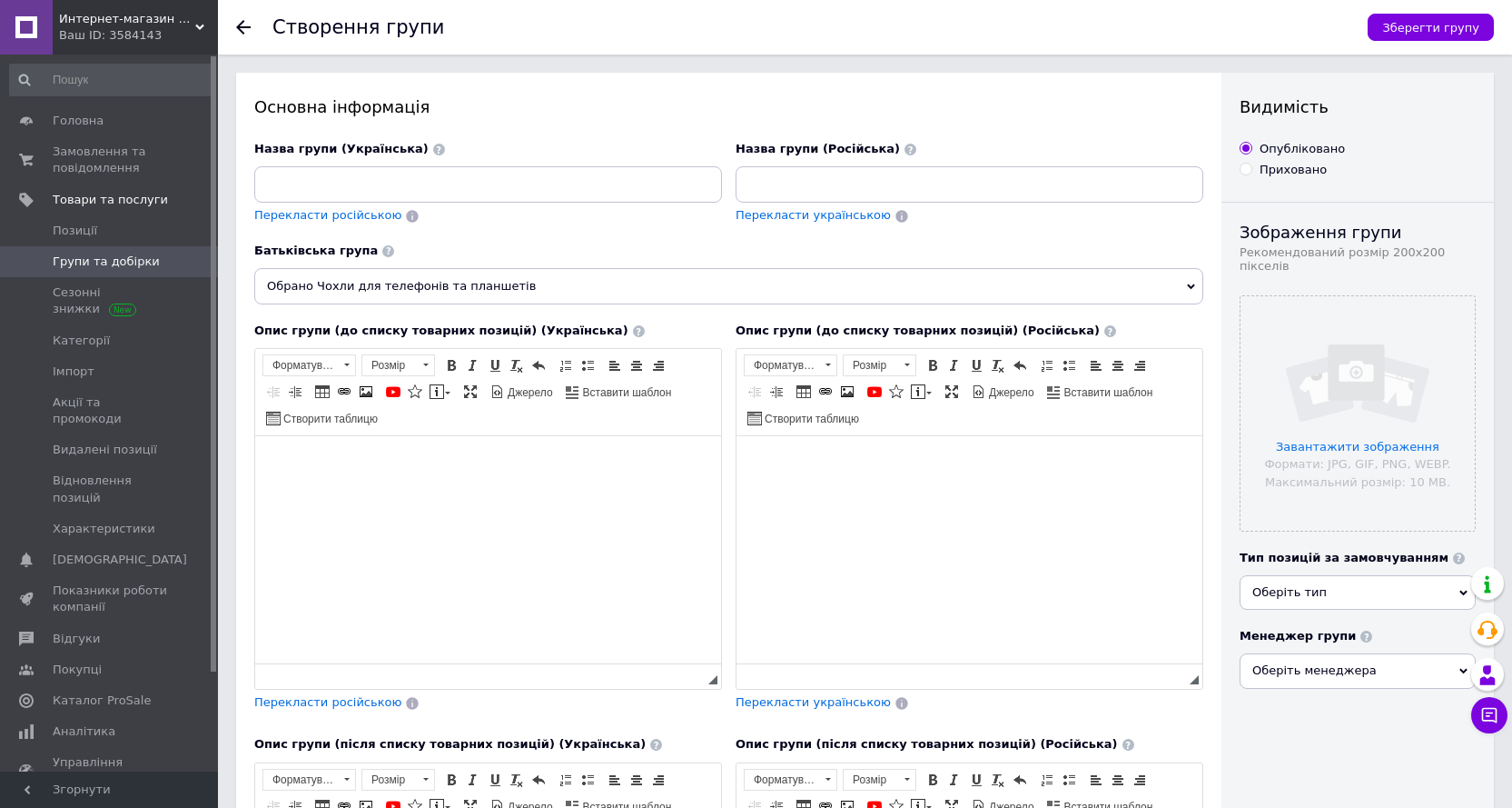
click at [136, 252] on link "Групи та добірки" at bounding box center [112, 262] width 224 height 31
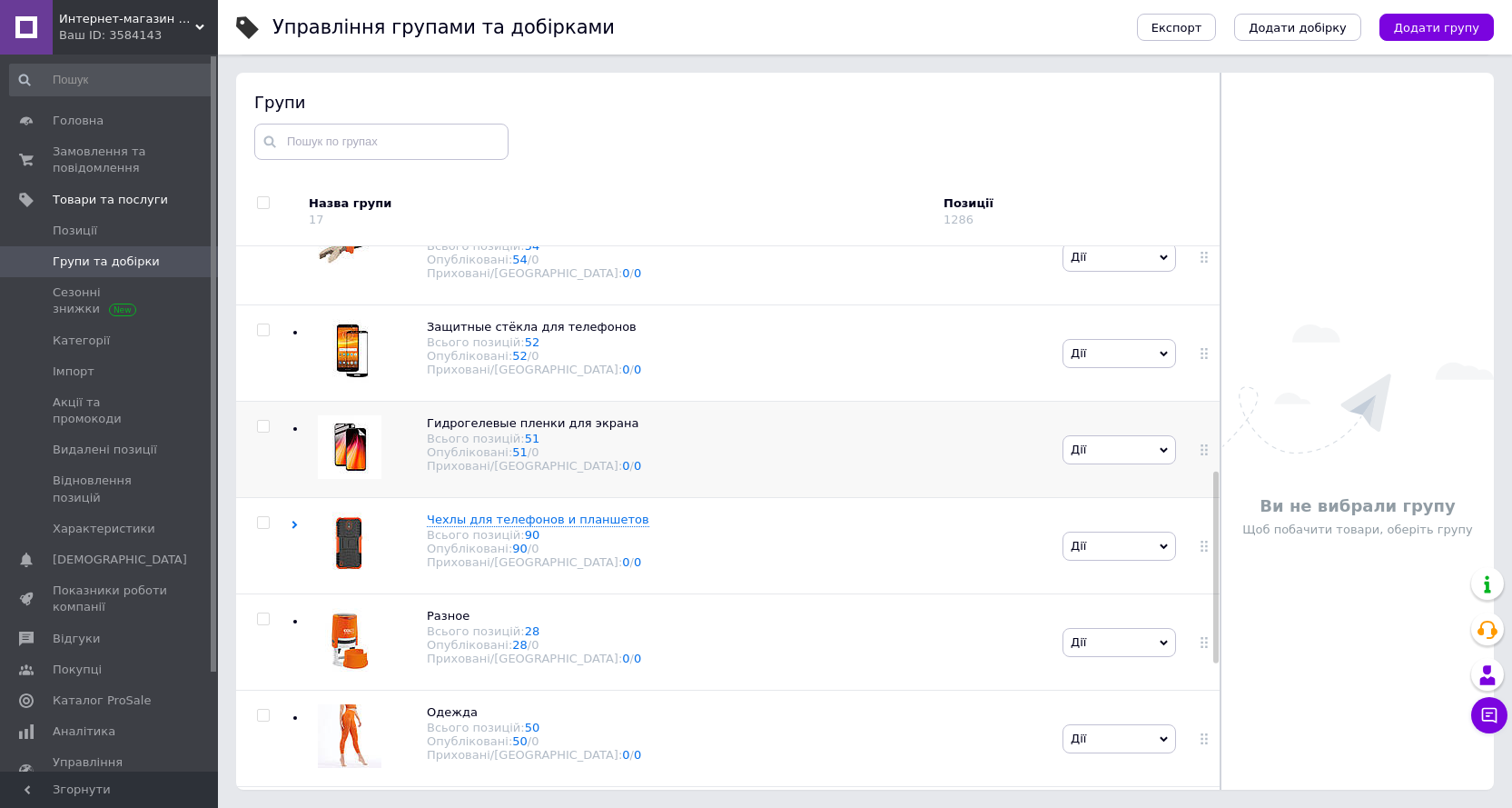
scroll to position [636, 0]
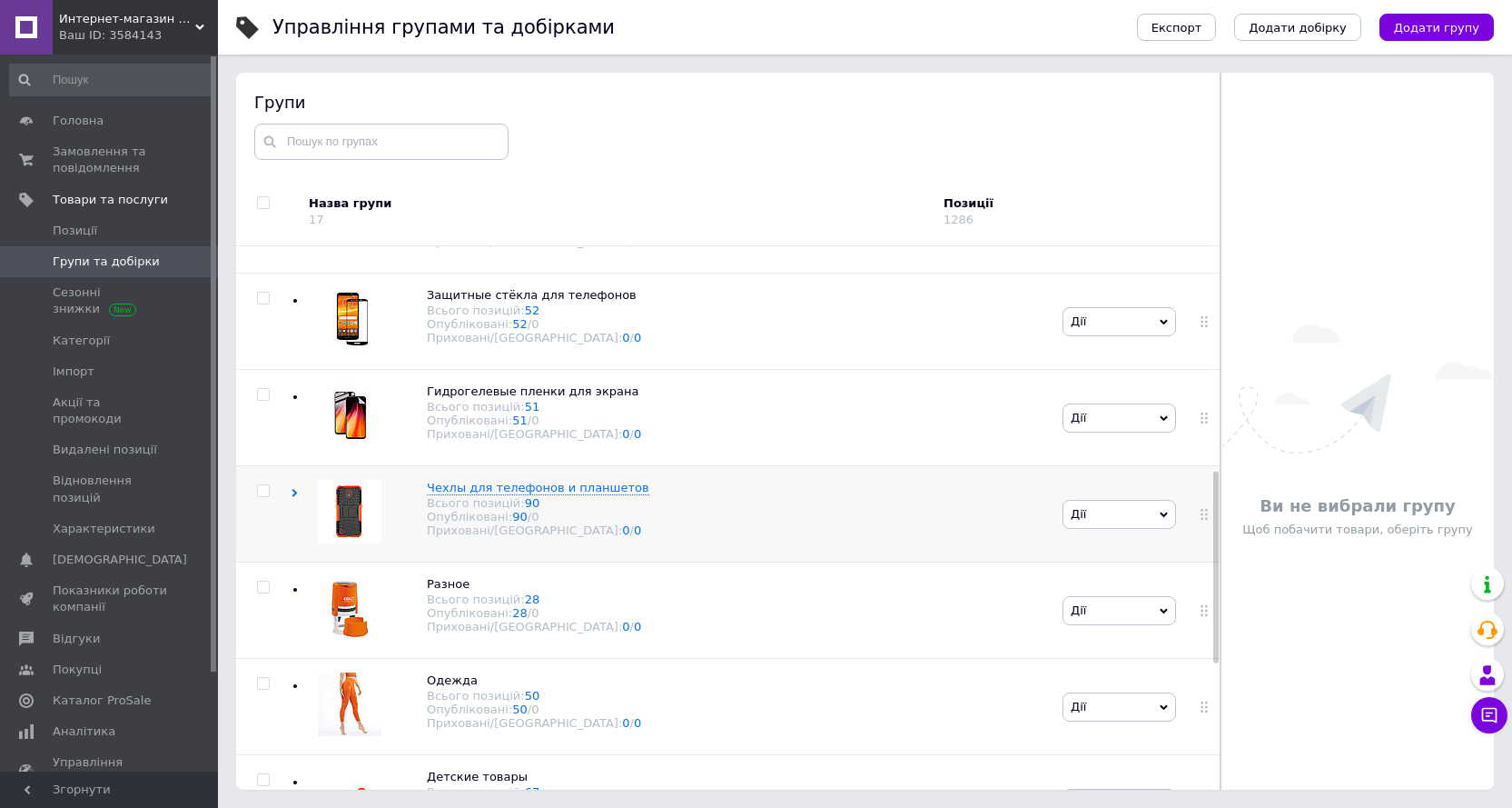
click at [293, 497] on icon at bounding box center [294, 493] width 8 height 8
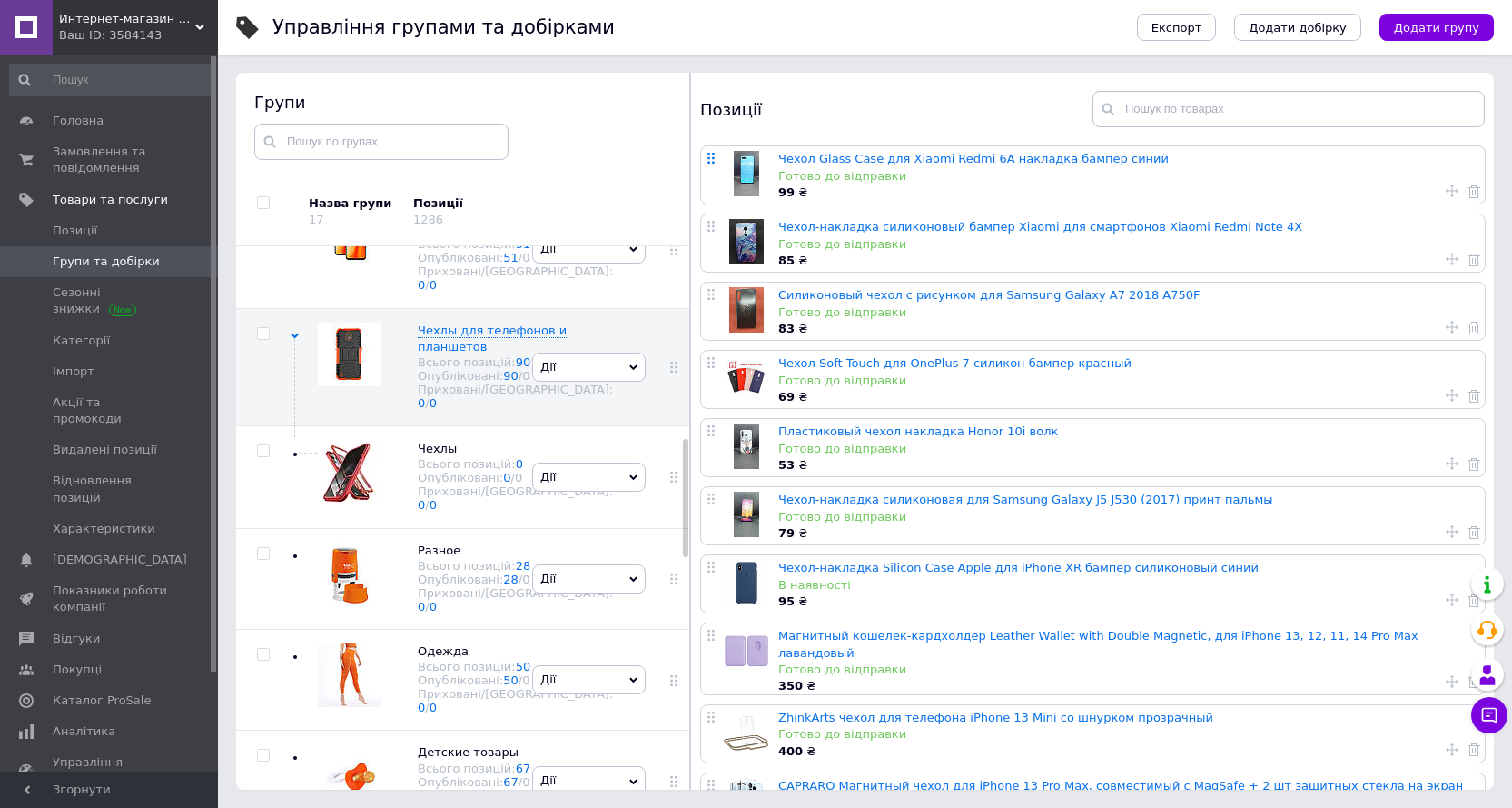
click at [713, 161] on icon at bounding box center [711, 158] width 11 height 11
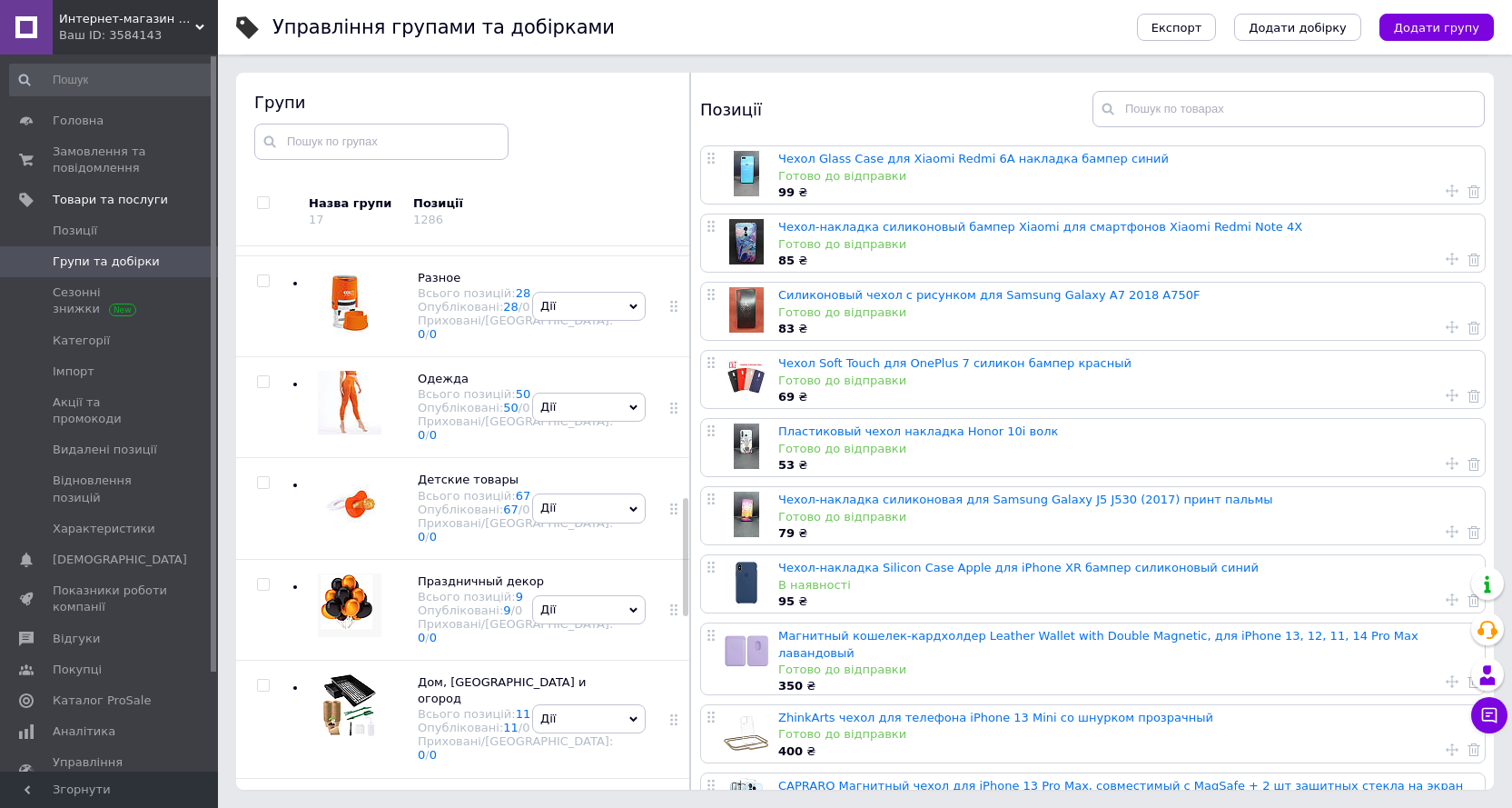
scroll to position [1333, 0]
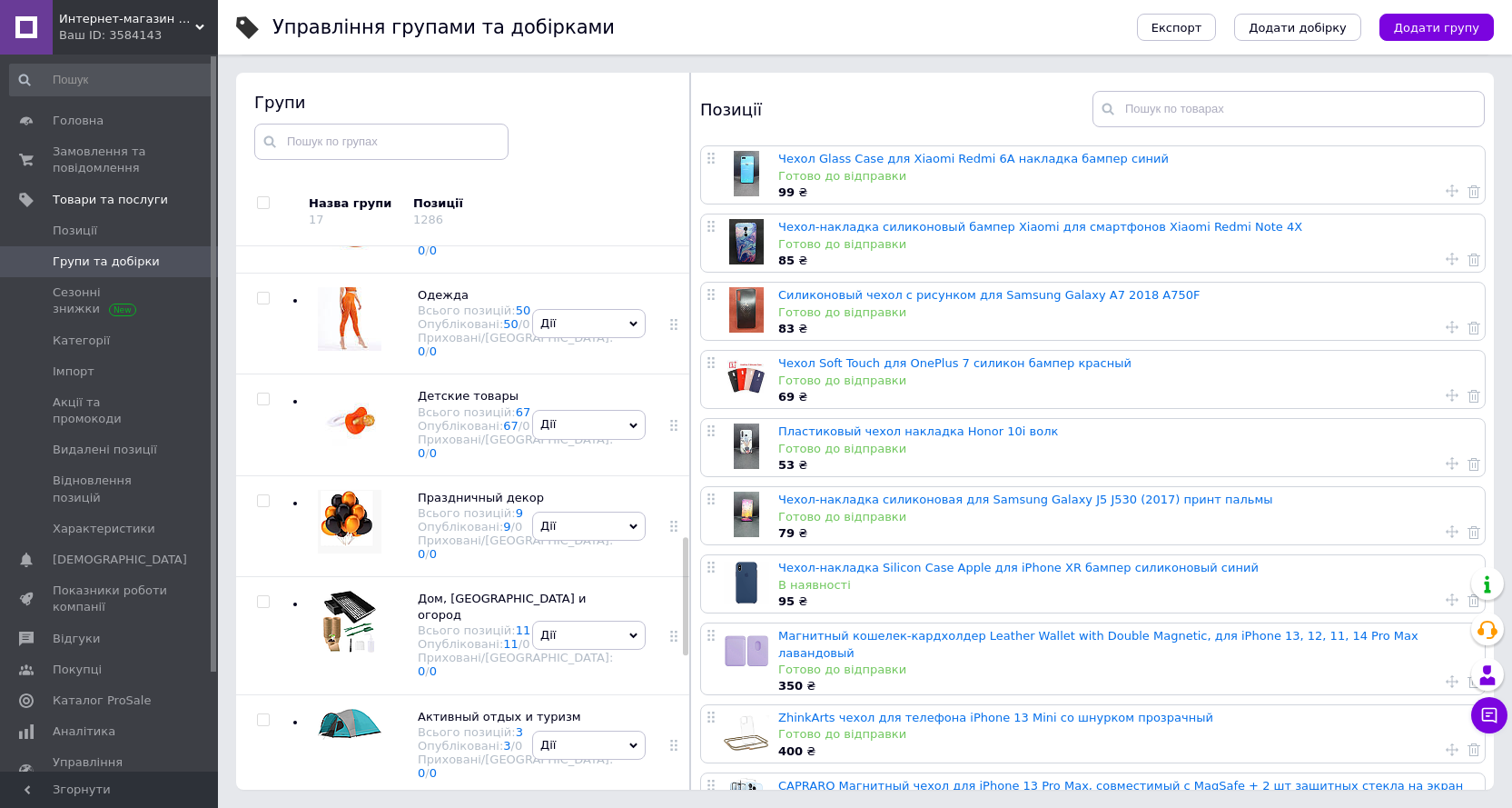
click at [1172, 170] on div "Готово до відправки" at bounding box center [1128, 176] width 698 height 16
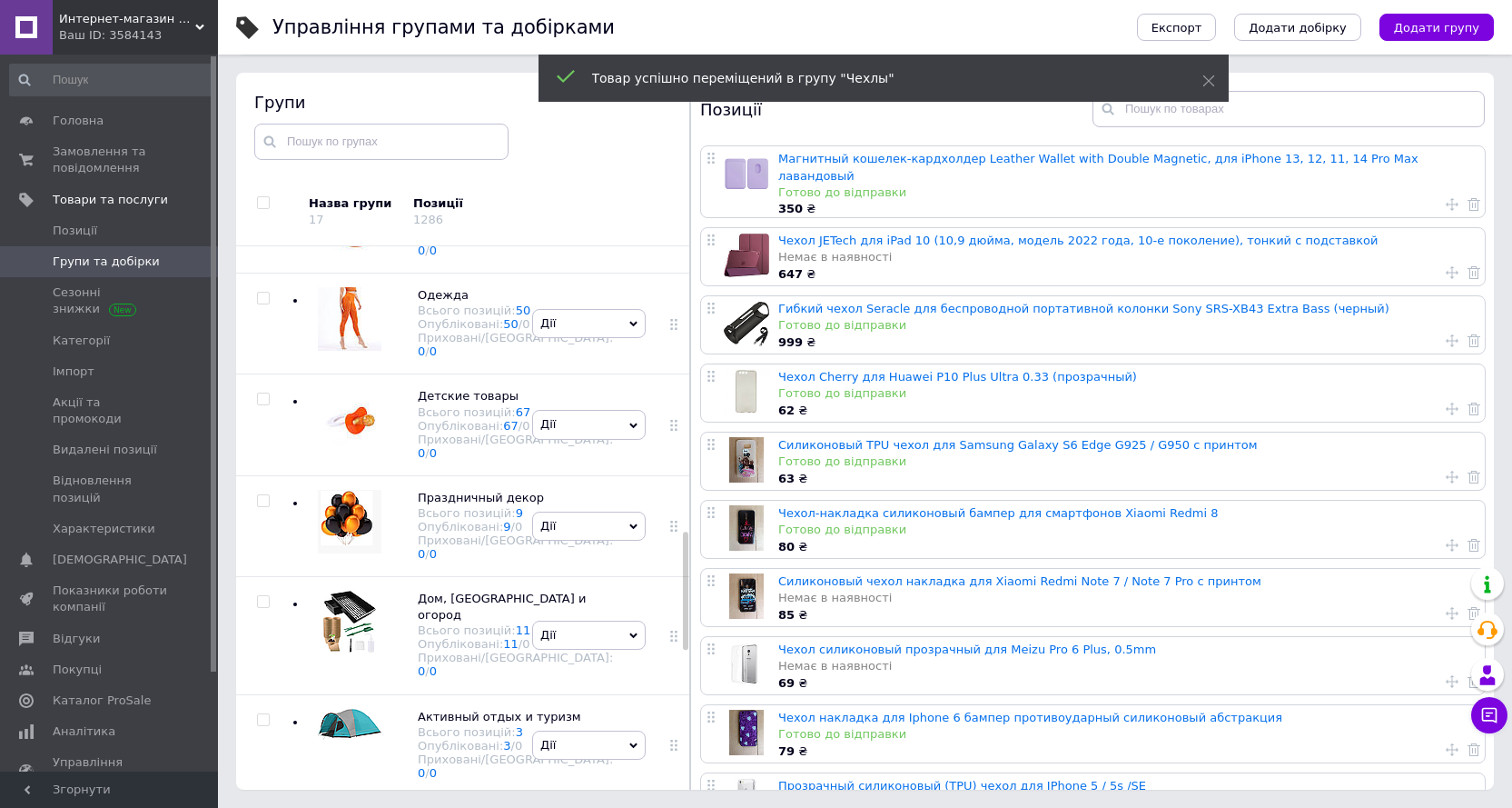
scroll to position [1399, 0]
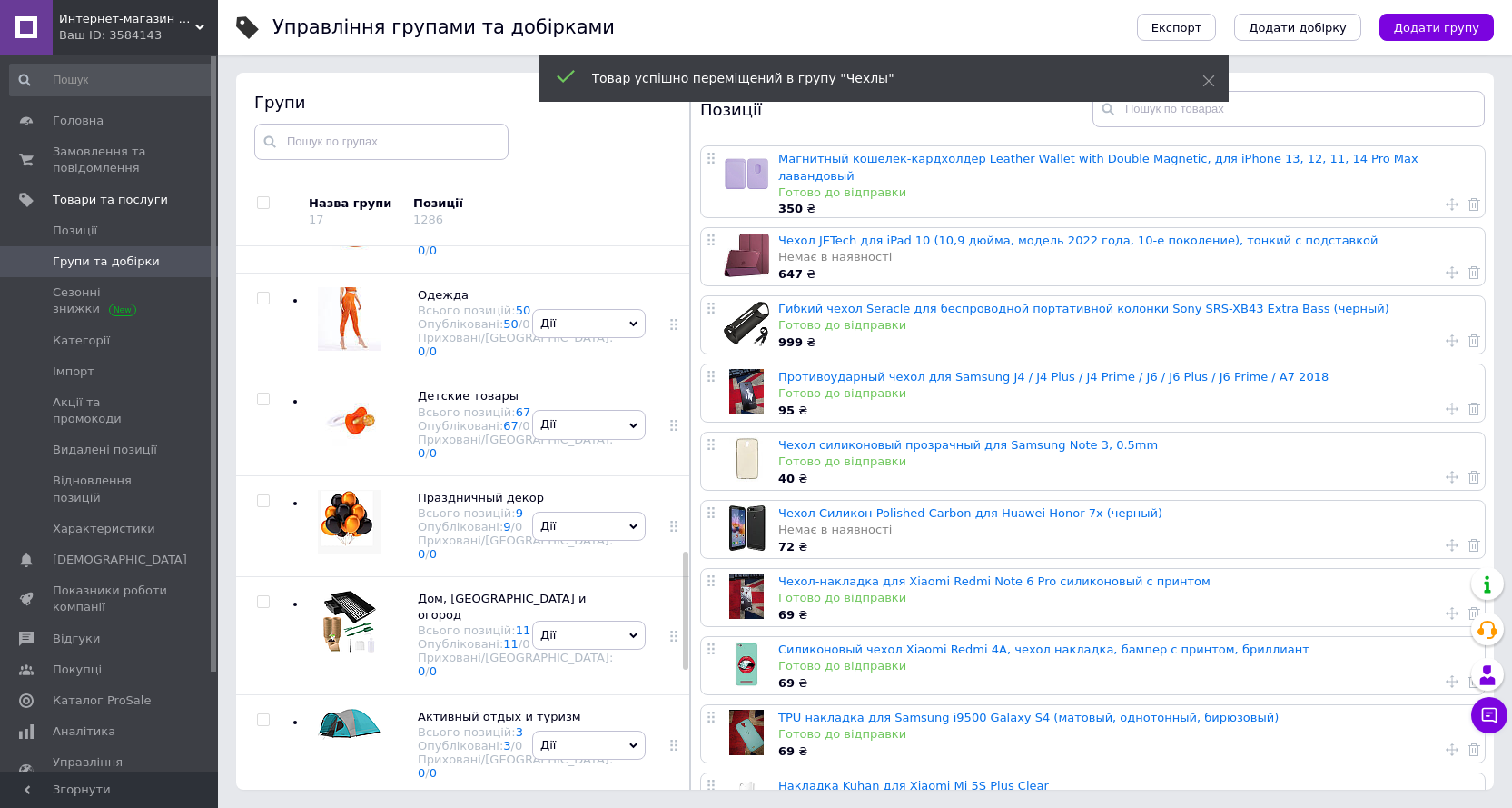
click at [602, 135] on span "Дії" at bounding box center [589, 121] width 114 height 29
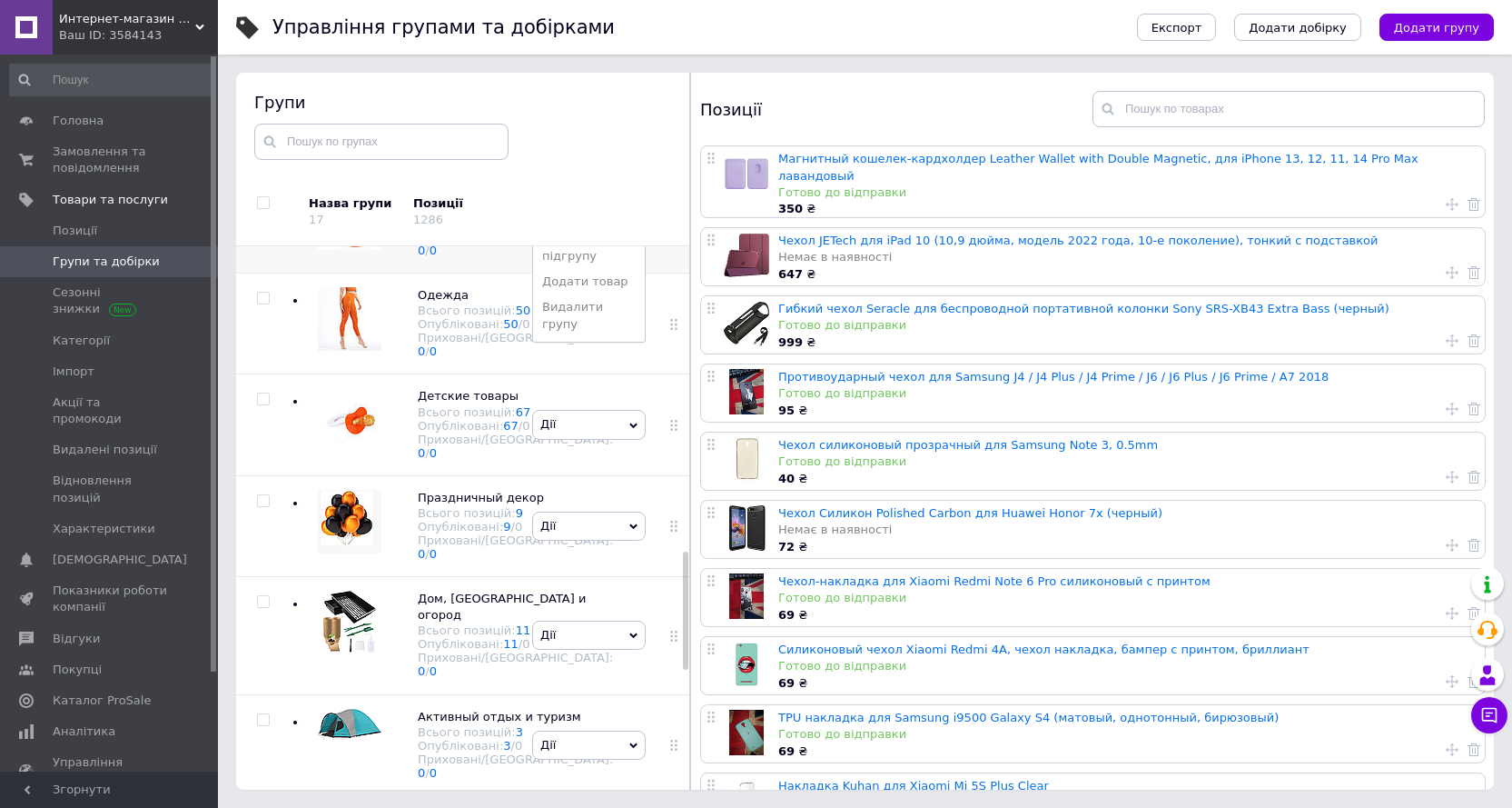
click at [586, 294] on li "Додати товар" at bounding box center [589, 282] width 112 height 25
